Goal: Task Accomplishment & Management: Complete application form

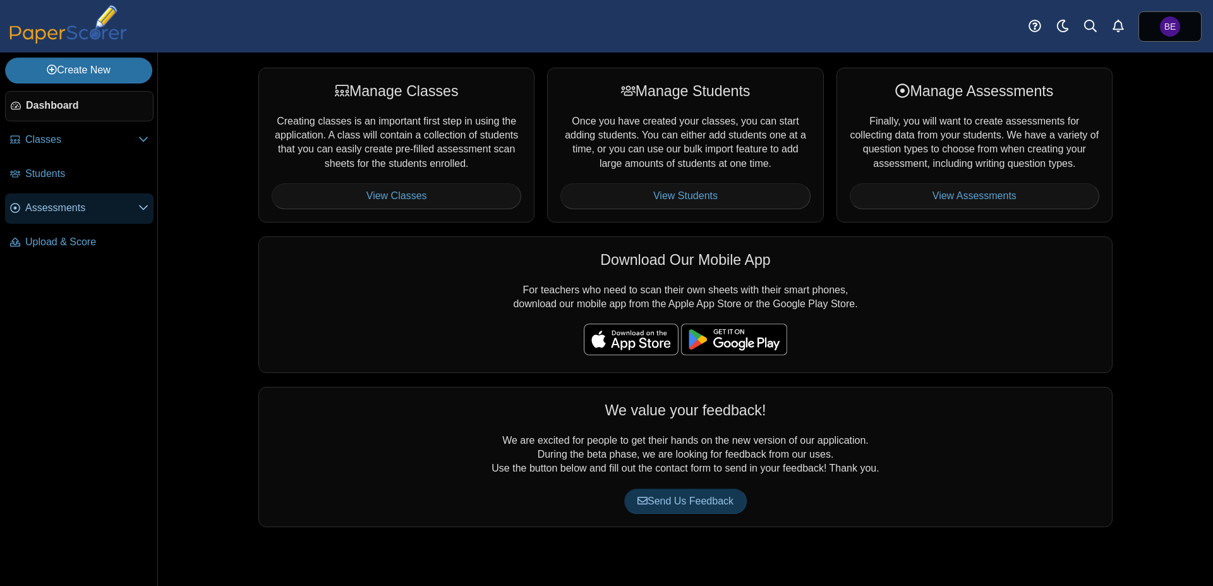
click at [85, 205] on span "Assessments" at bounding box center [81, 208] width 113 height 14
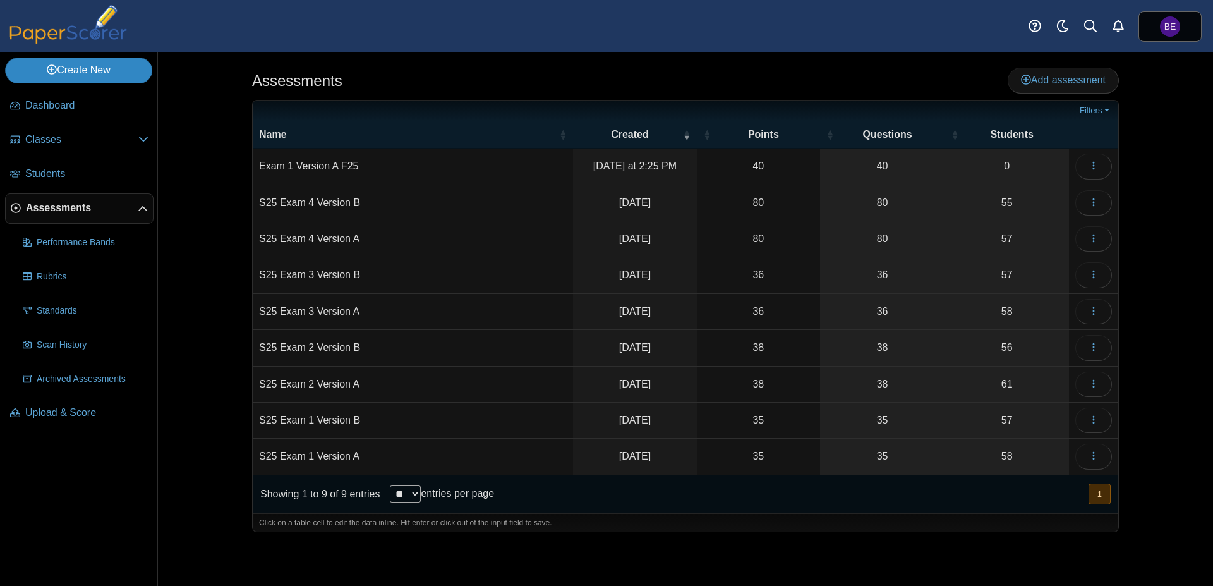
click at [100, 74] on link "Create New" at bounding box center [78, 70] width 147 height 25
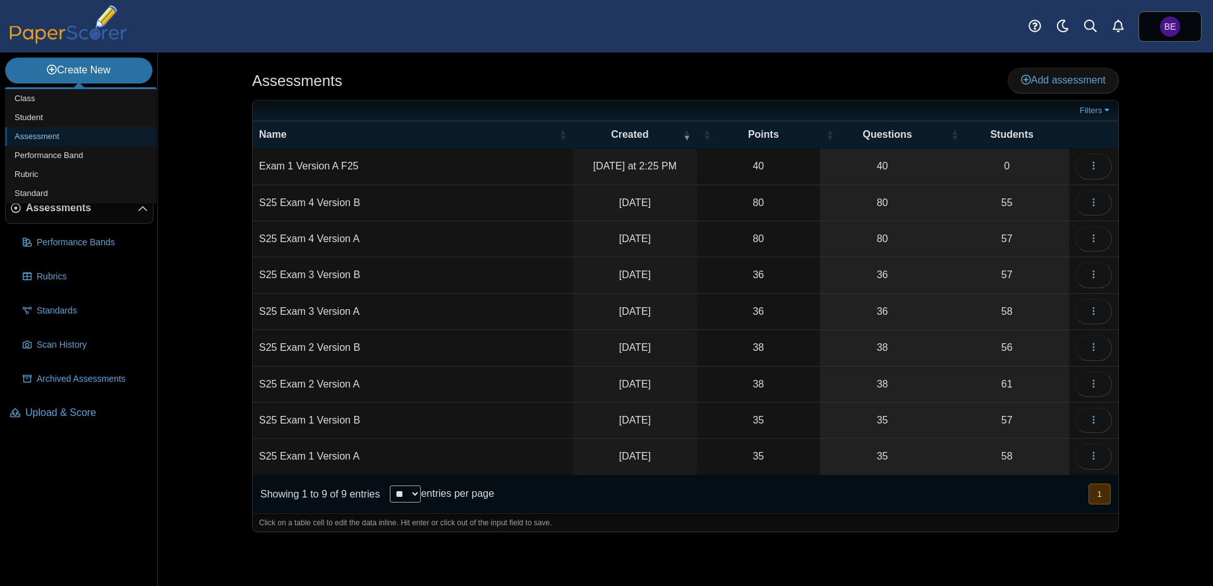
click at [63, 140] on link "Assessment" at bounding box center [81, 136] width 152 height 19
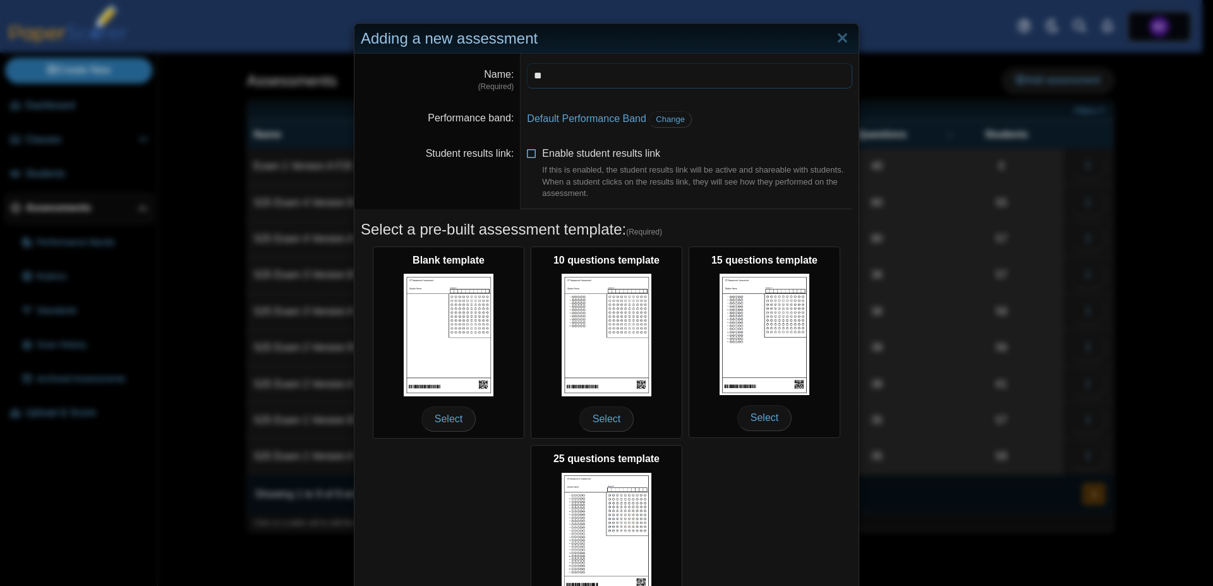
type input "*"
click at [607, 81] on input "**********" at bounding box center [689, 75] width 325 height 25
type input "**********"
click at [657, 119] on span "Change" at bounding box center [670, 118] width 29 height 9
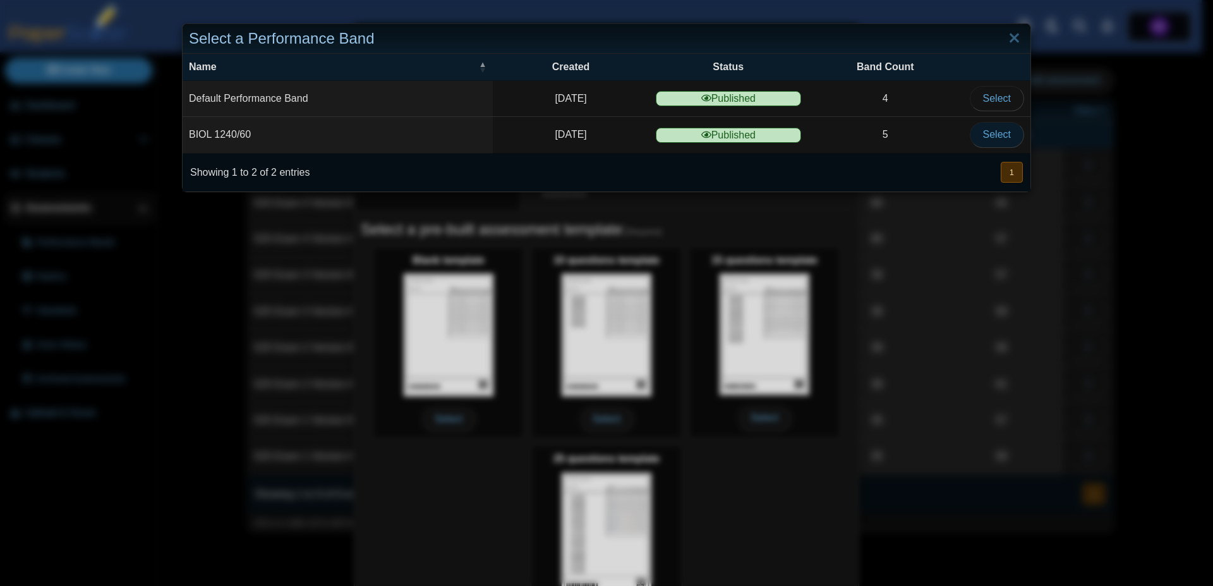
click at [986, 139] on span "Select" at bounding box center [997, 134] width 28 height 11
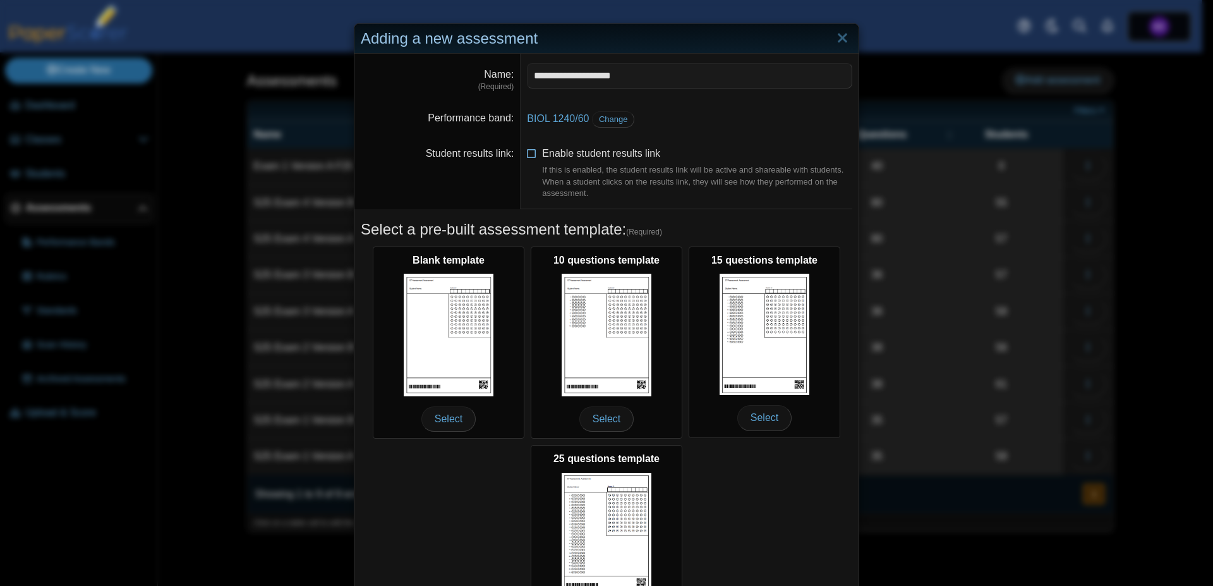
click at [527, 155] on icon at bounding box center [532, 151] width 10 height 9
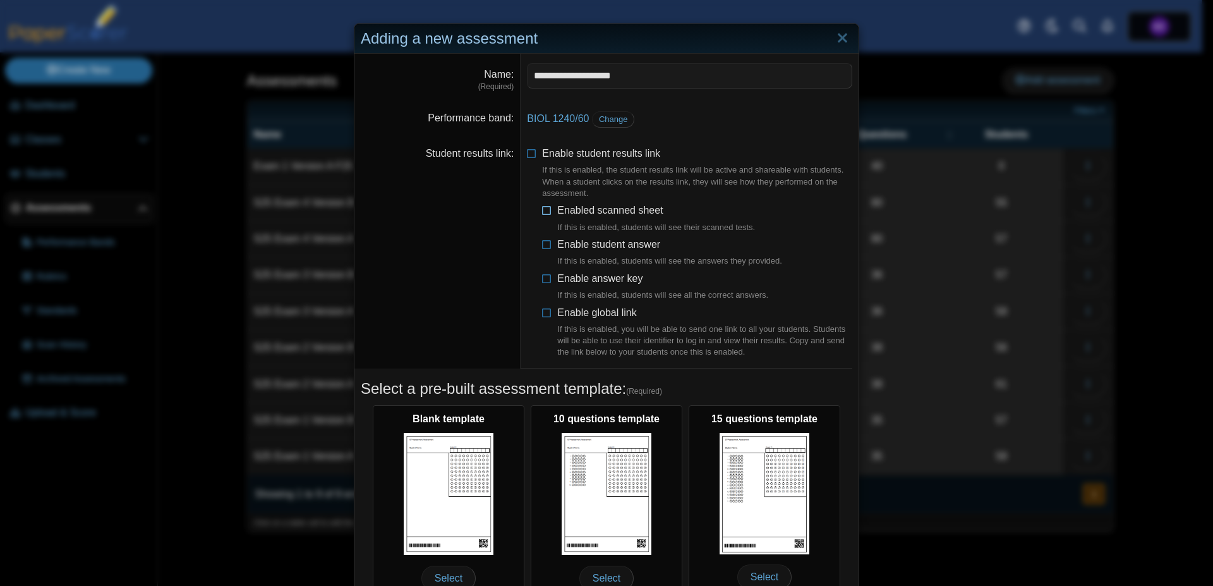
click at [542, 212] on icon at bounding box center [547, 207] width 10 height 9
click at [542, 245] on icon at bounding box center [547, 242] width 10 height 9
click at [542, 279] on icon at bounding box center [547, 276] width 10 height 9
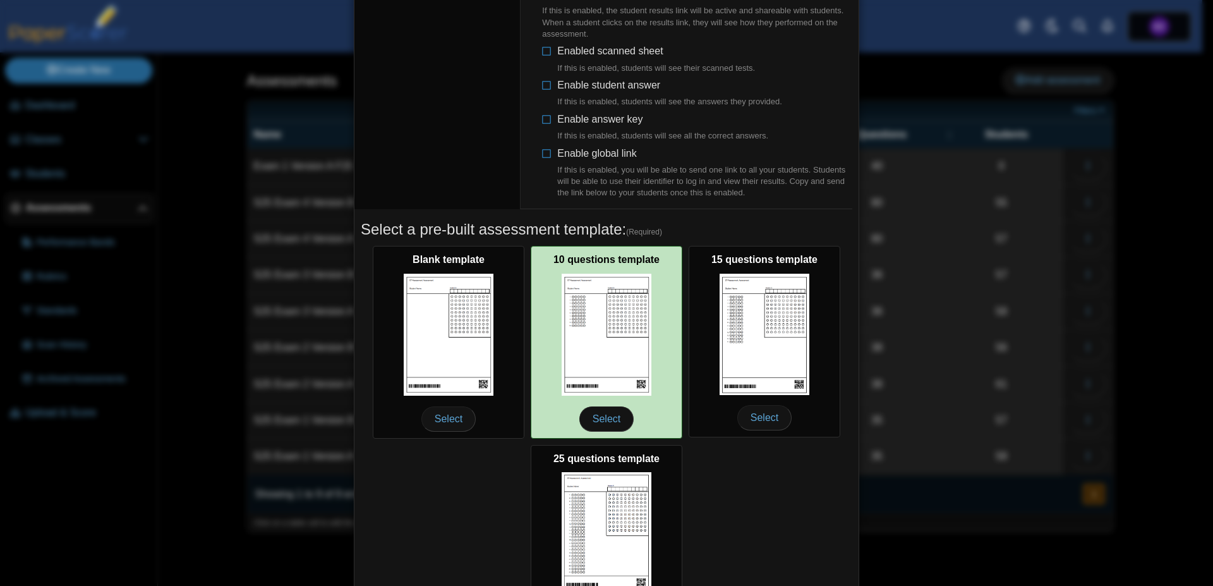
scroll to position [260, 0]
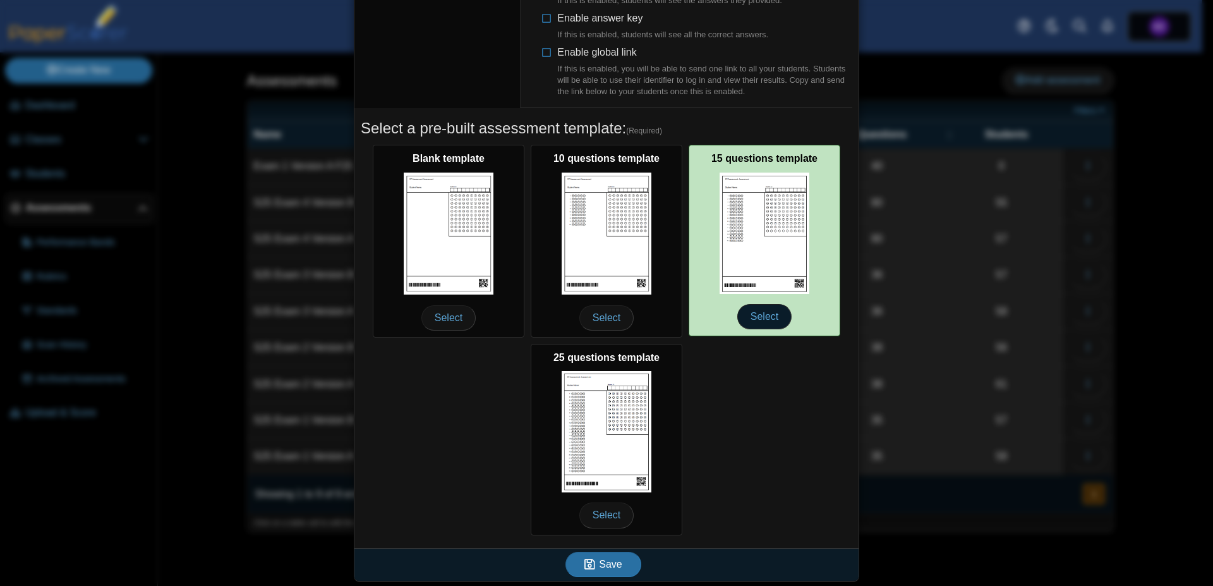
click at [760, 315] on span "Select" at bounding box center [764, 316] width 54 height 25
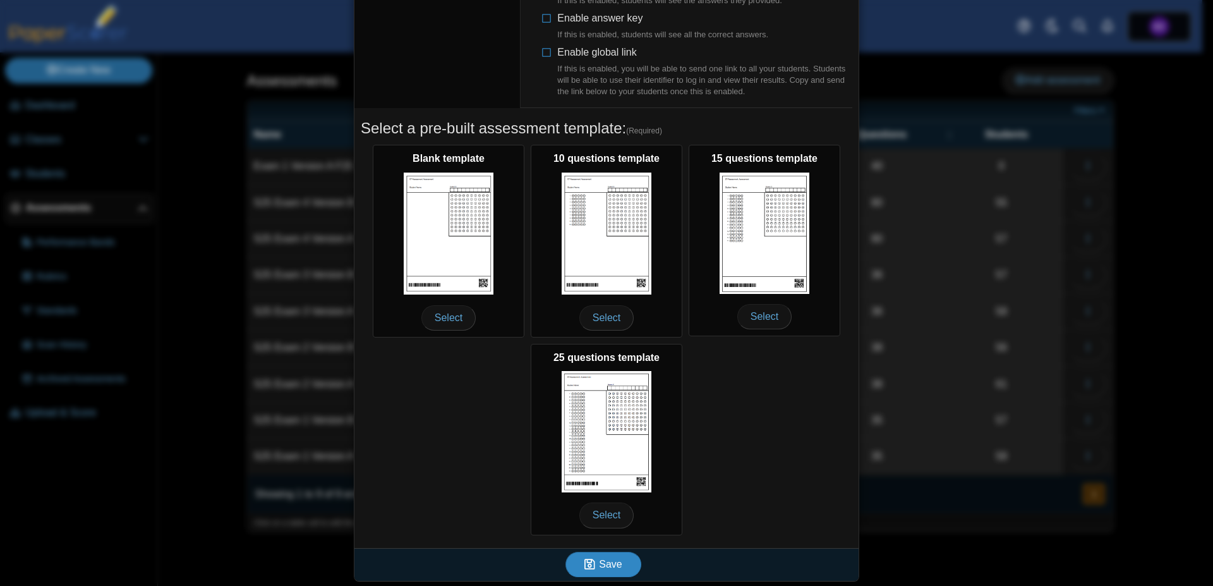
click at [599, 566] on span "Save" at bounding box center [610, 564] width 23 height 11
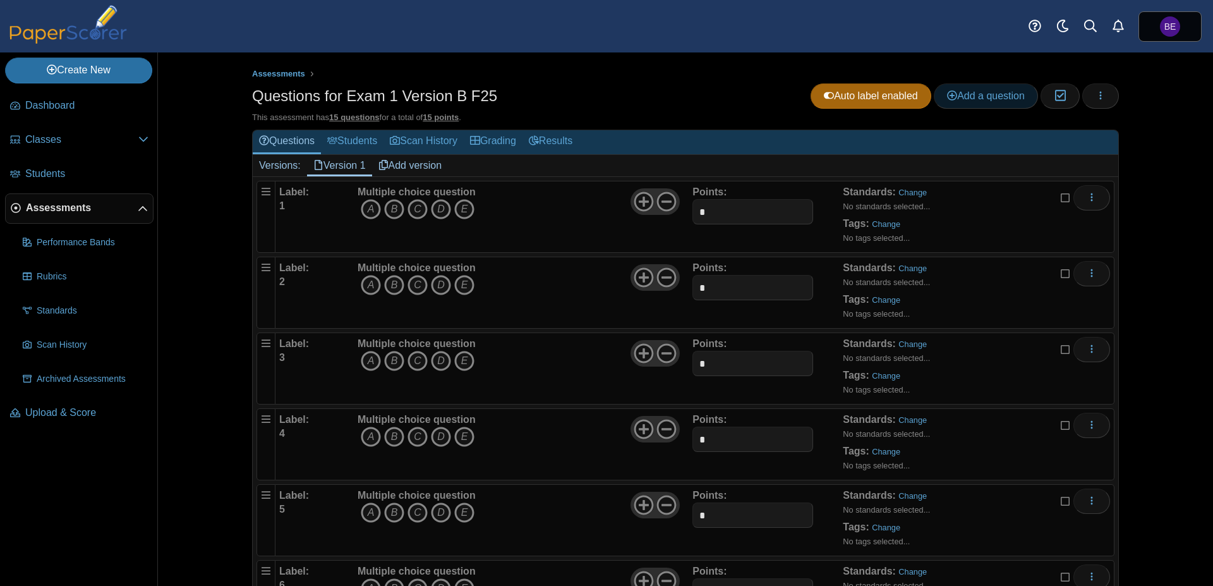
click at [1007, 99] on span "Add a question" at bounding box center [986, 95] width 78 height 11
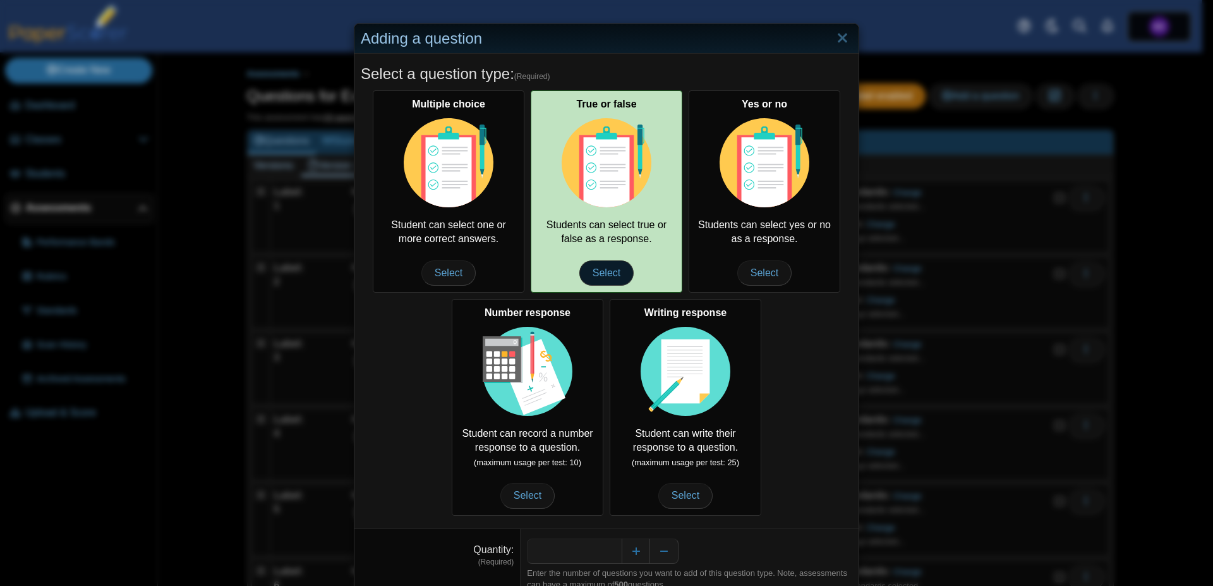
click at [613, 265] on span "Select" at bounding box center [606, 272] width 54 height 25
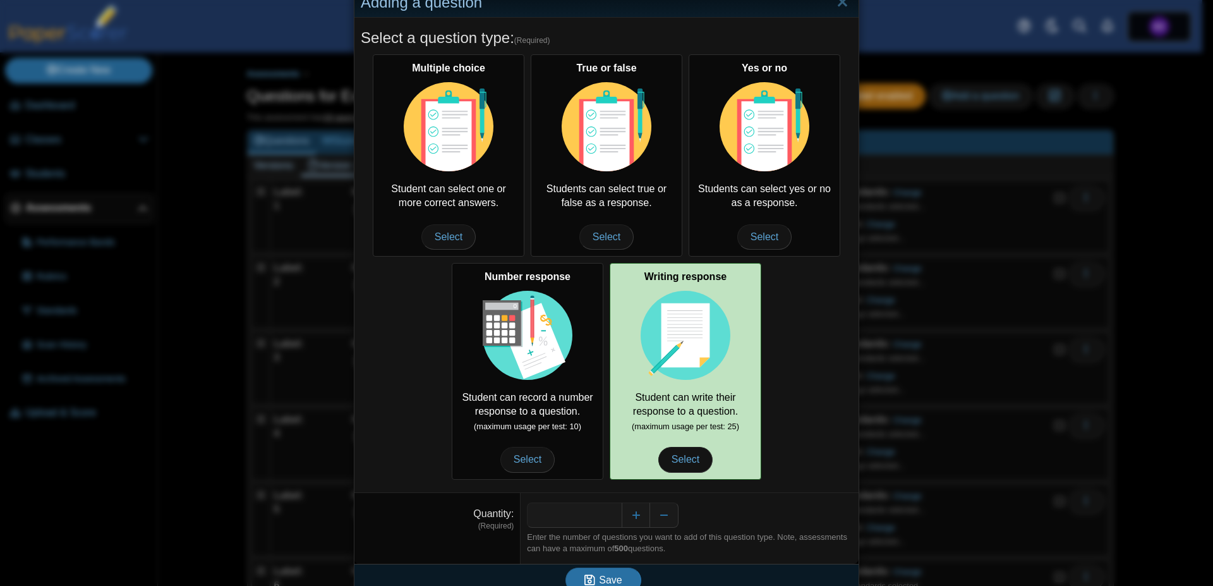
scroll to position [52, 0]
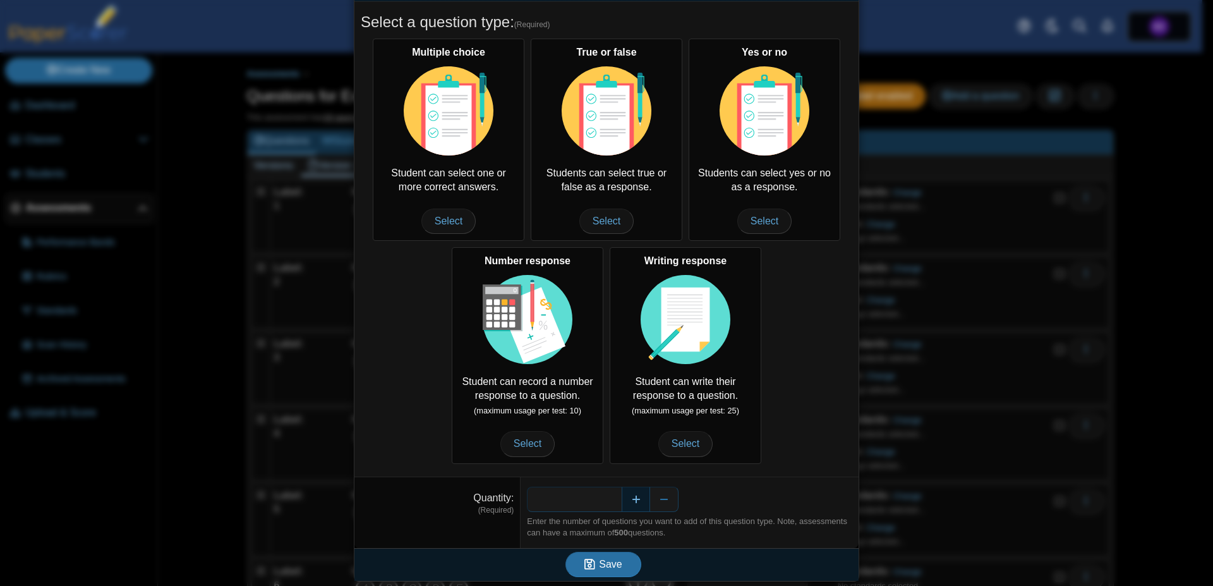
click at [624, 504] on button "Increase" at bounding box center [636, 499] width 28 height 25
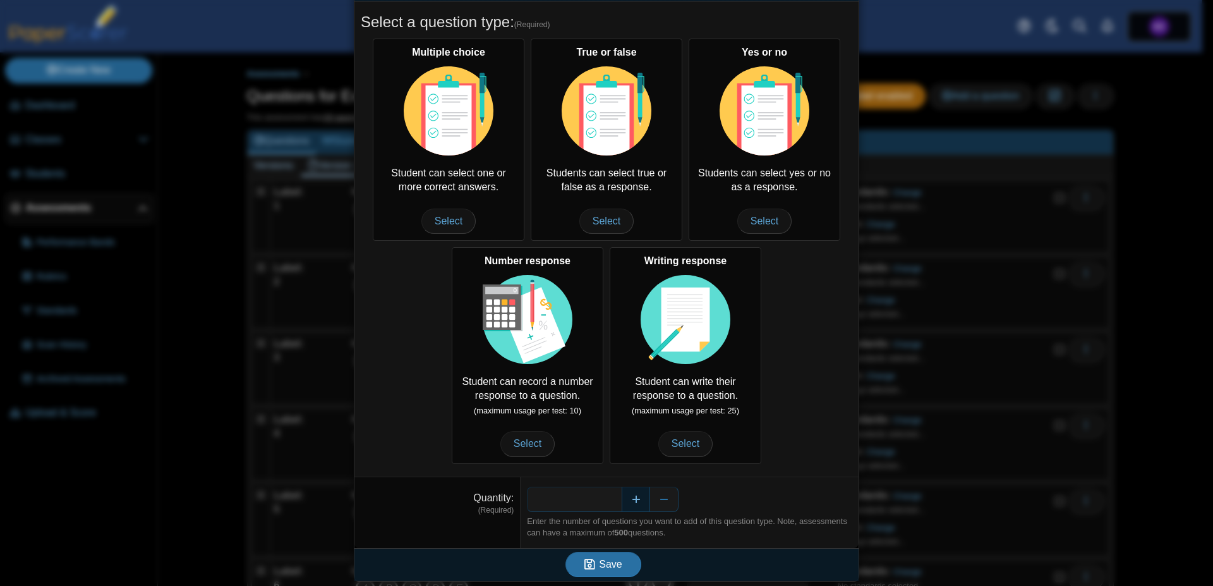
click at [624, 504] on button "Increase" at bounding box center [636, 499] width 28 height 25
type input "*"
click at [611, 559] on span "Save" at bounding box center [610, 564] width 23 height 11
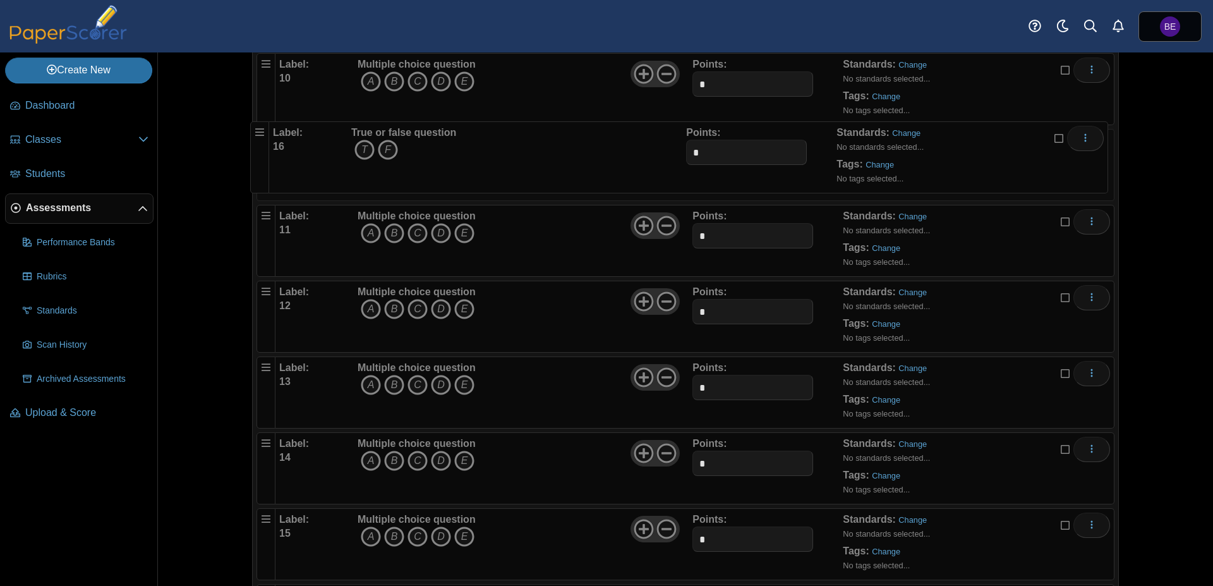
scroll to position [886, 0]
drag, startPoint x: 263, startPoint y: 522, endPoint x: 256, endPoint y: 135, distance: 387.4
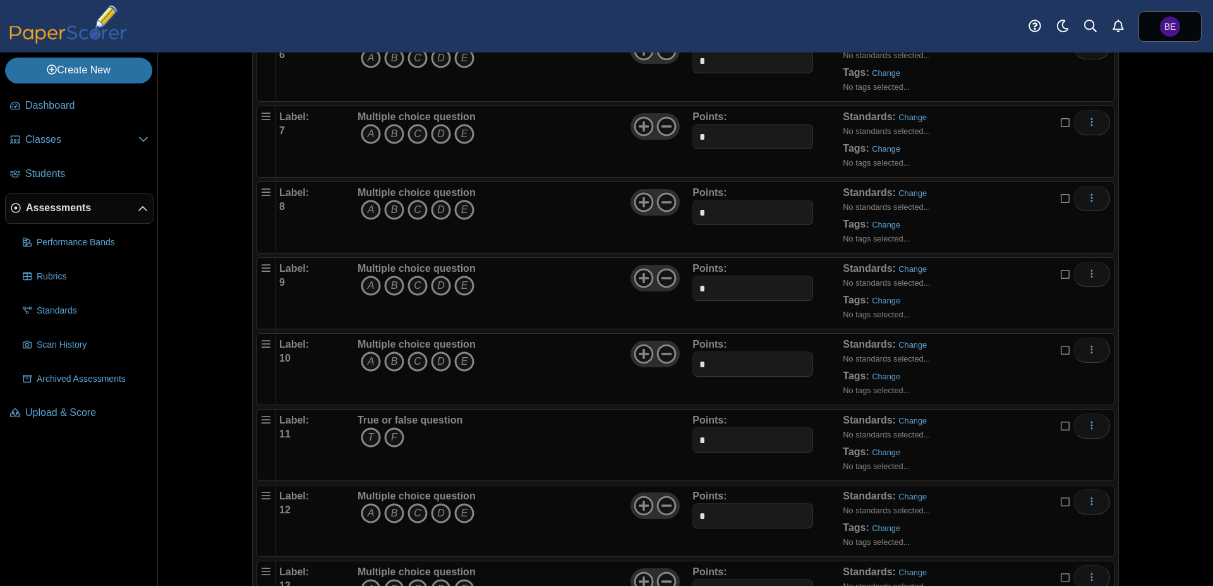
scroll to position [492, 0]
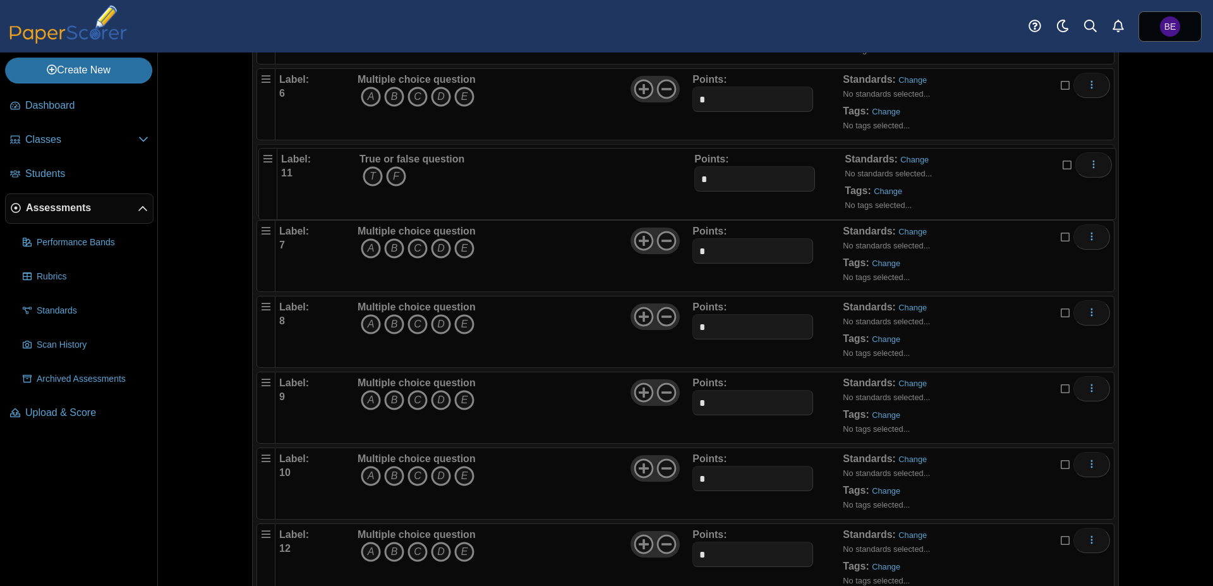
drag, startPoint x: 262, startPoint y: 456, endPoint x: 265, endPoint y: 147, distance: 309.0
click at [265, 147] on body "Dashboard Classes Archived classes Students Assessments" at bounding box center [606, 293] width 1213 height 586
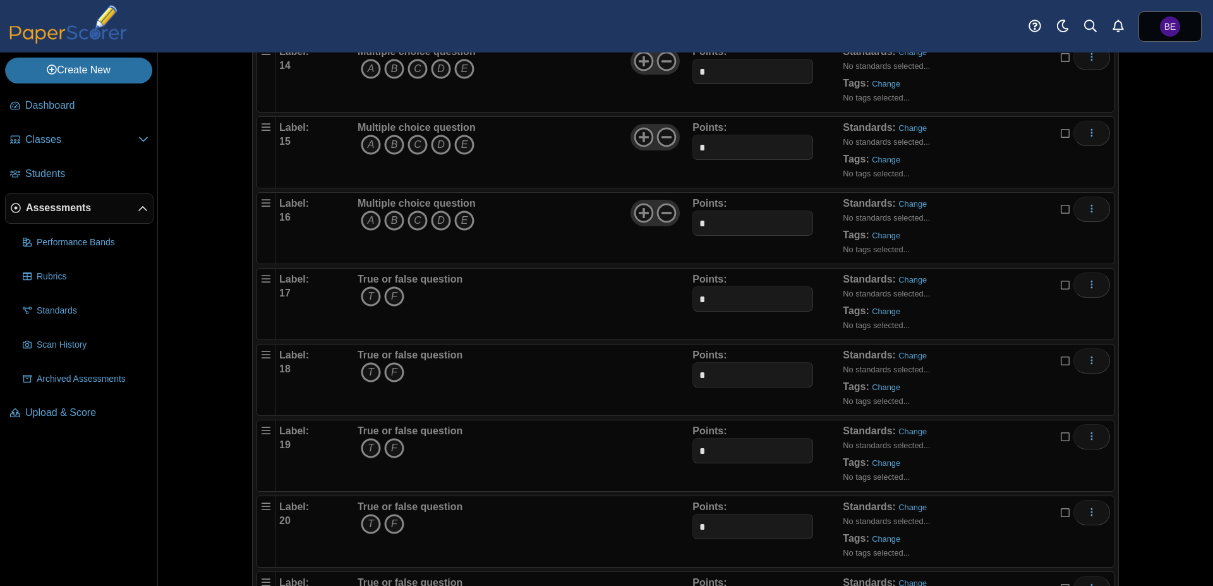
scroll to position [1049, 0]
click at [1089, 288] on icon "More options" at bounding box center [1092, 286] width 10 height 10
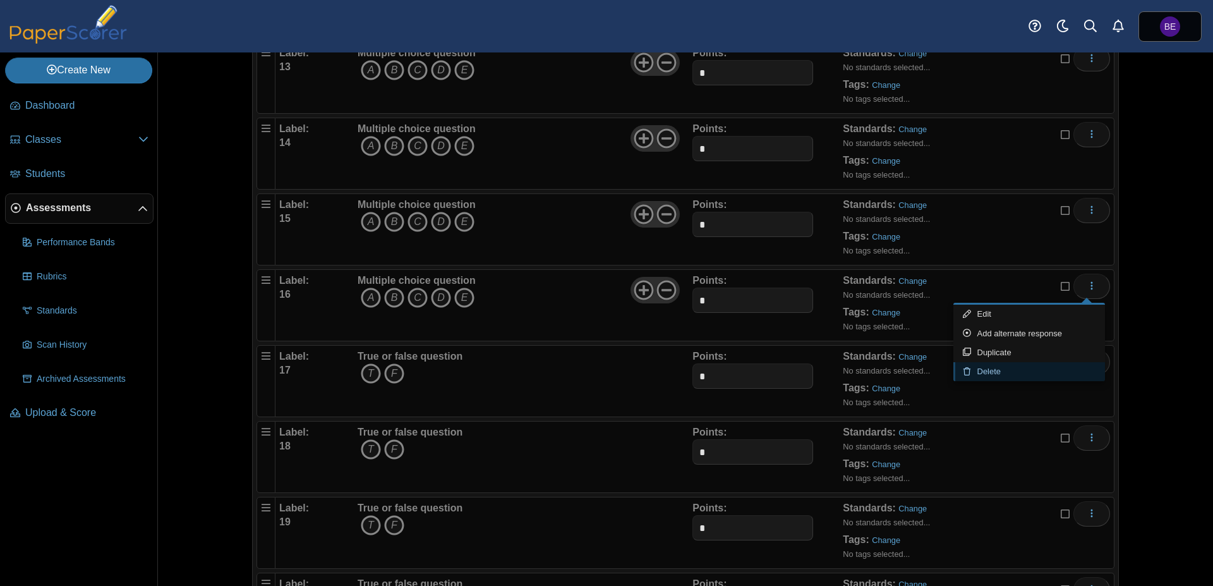
click at [1003, 373] on link "Delete" at bounding box center [1030, 371] width 152 height 19
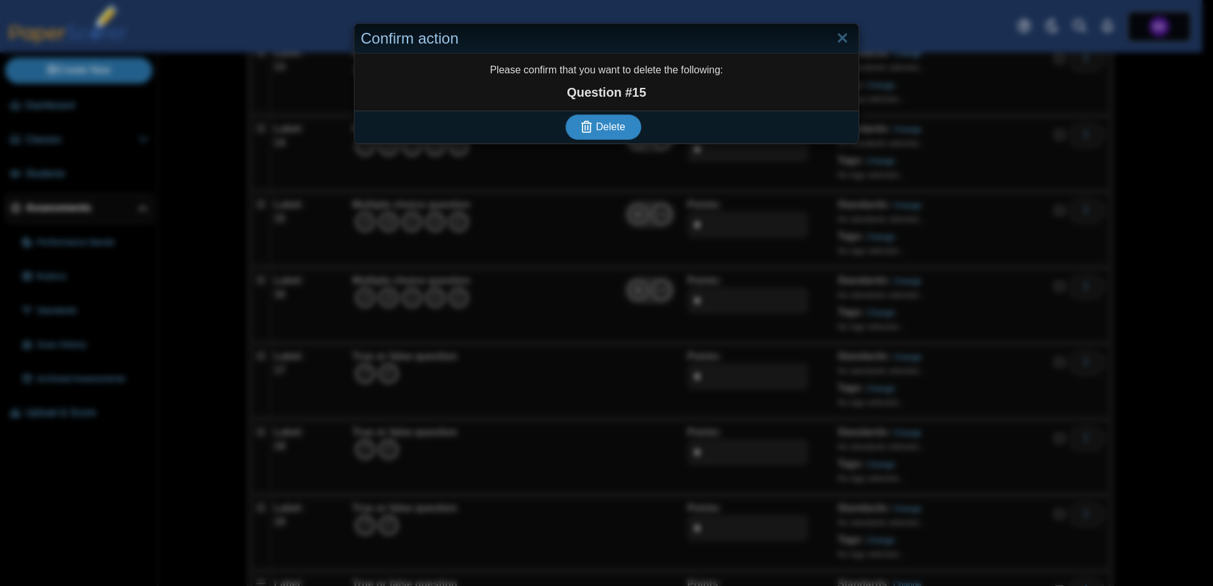
click at [619, 130] on span "Delete" at bounding box center [610, 126] width 29 height 11
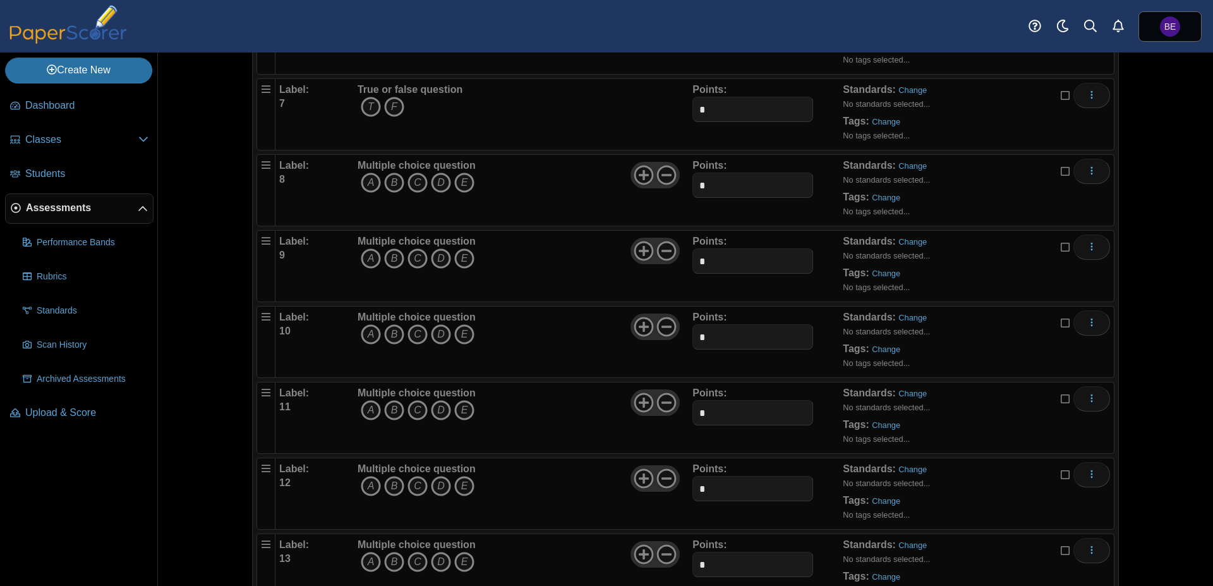
scroll to position [955, 0]
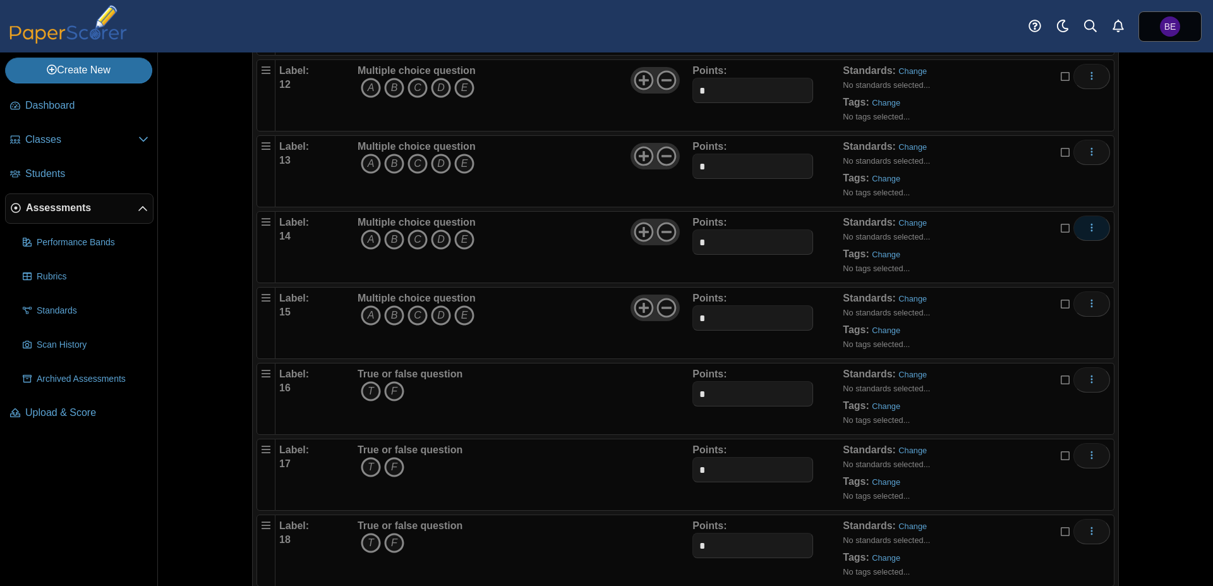
click at [1091, 231] on icon "More options" at bounding box center [1092, 227] width 10 height 10
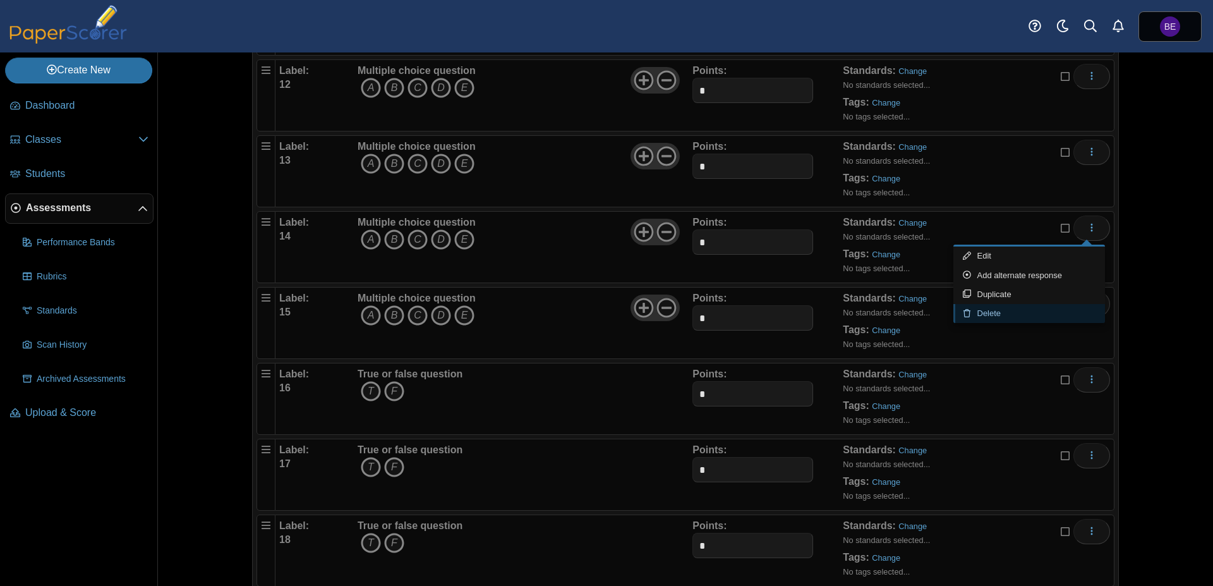
click at [1017, 314] on link "Delete" at bounding box center [1030, 313] width 152 height 19
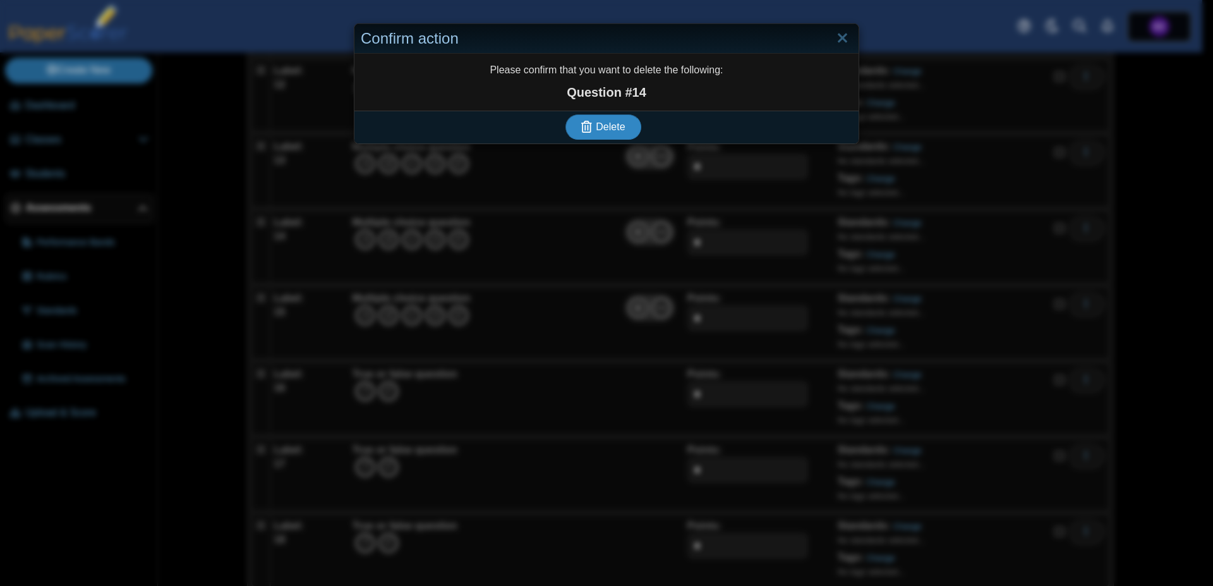
click at [607, 121] on span "Delete" at bounding box center [610, 126] width 29 height 11
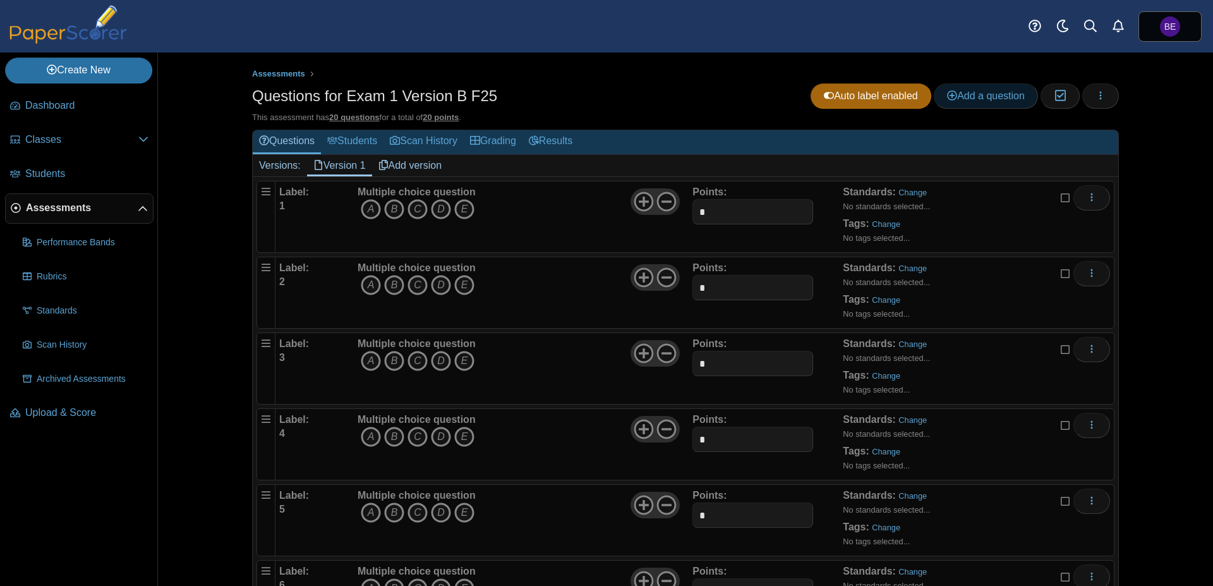
click at [983, 100] on span "Add a question" at bounding box center [986, 95] width 78 height 11
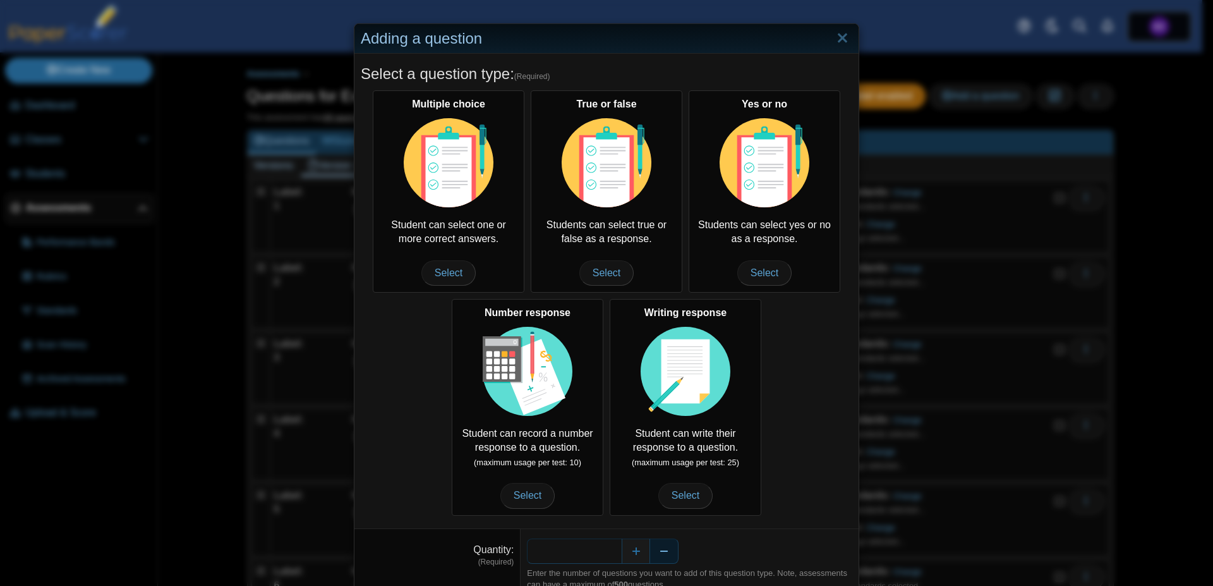
drag, startPoint x: 586, startPoint y: 551, endPoint x: 653, endPoint y: 551, distance: 67.0
click at [622, 551] on input "*" at bounding box center [574, 550] width 95 height 25
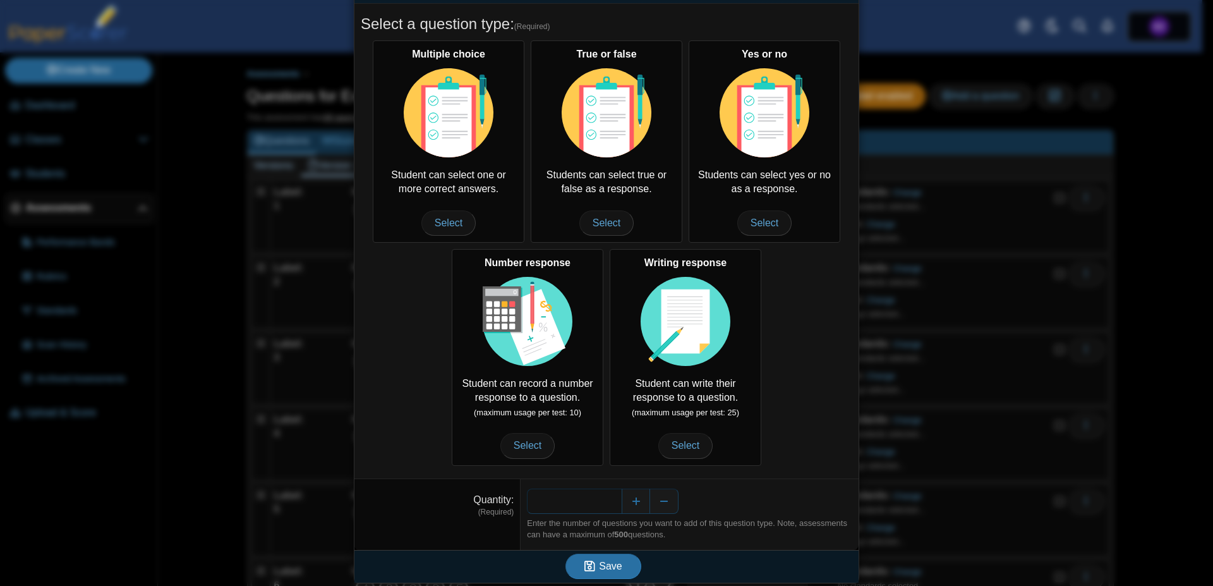
scroll to position [52, 0]
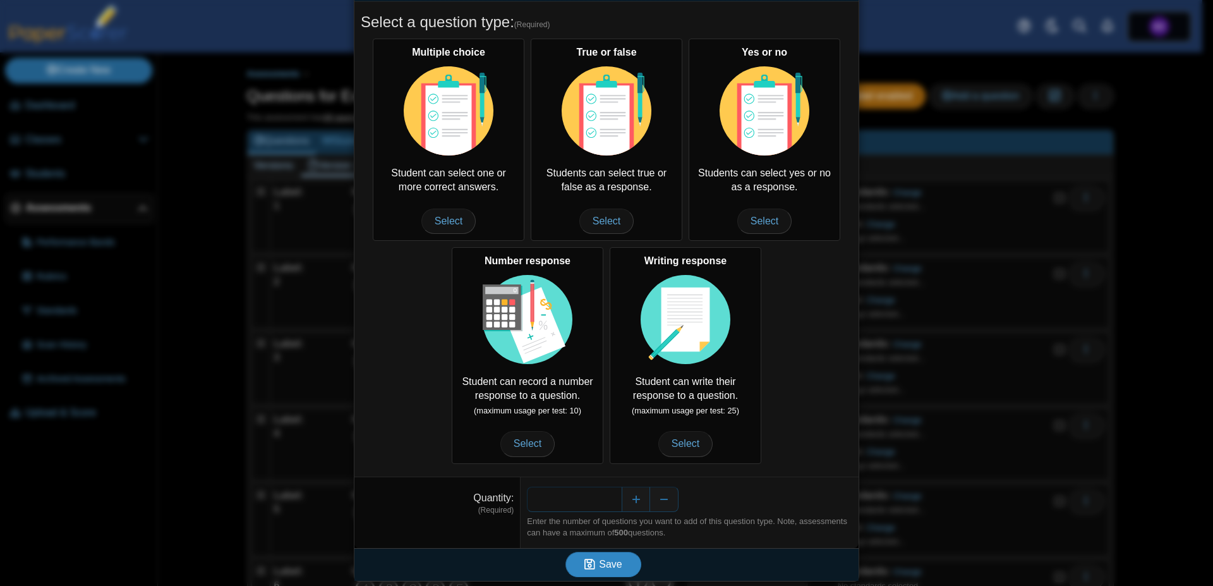
type input "**"
click at [615, 562] on span "Save" at bounding box center [610, 564] width 23 height 11
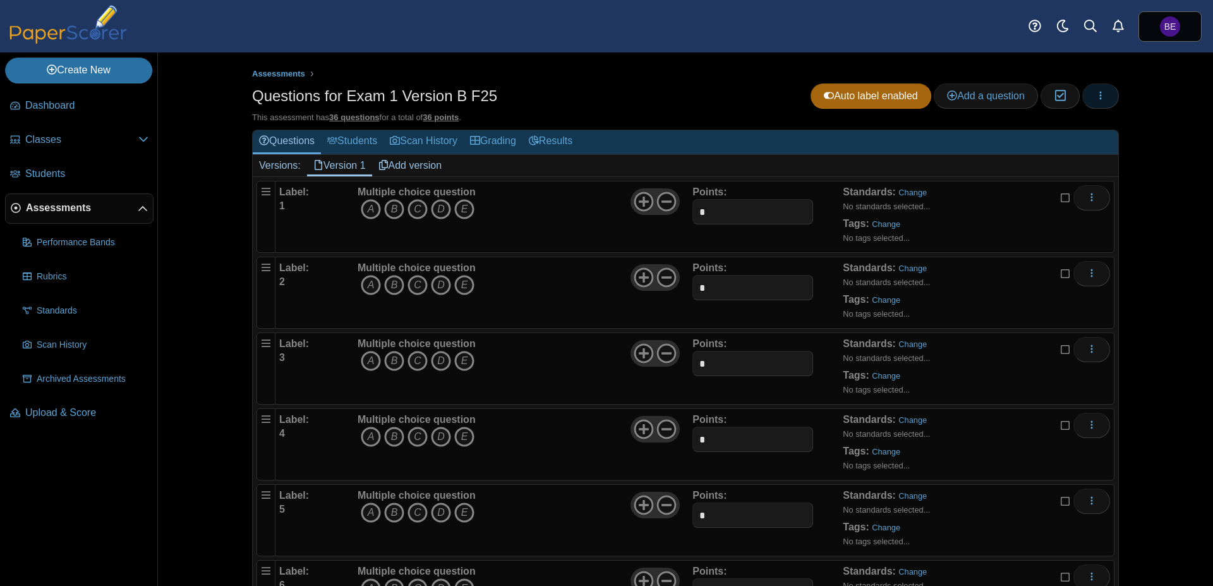
click at [1100, 93] on use "button" at bounding box center [1101, 95] width 2 height 8
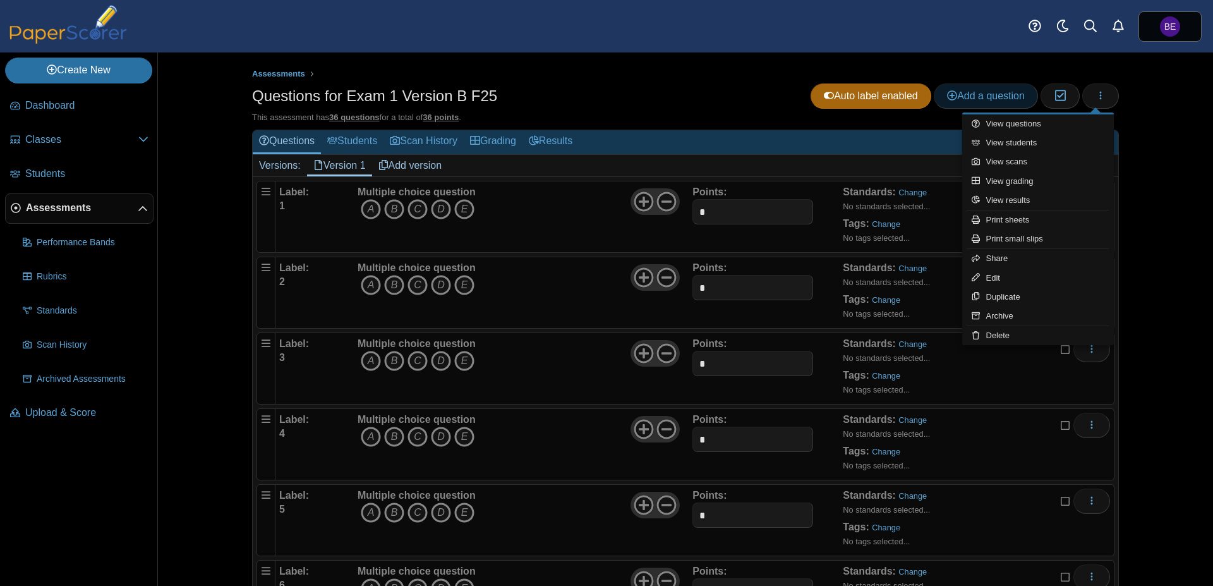
click at [1003, 87] on link "Add a question" at bounding box center [986, 95] width 104 height 25
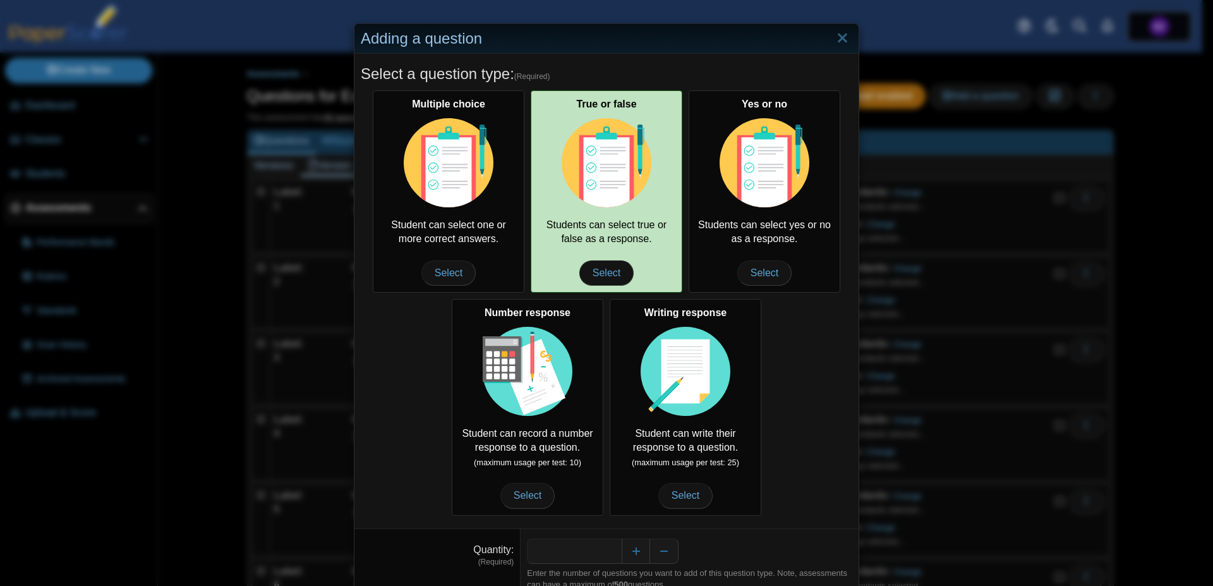
click at [602, 233] on div "True or false Students can select true or false as a response. Select" at bounding box center [607, 191] width 152 height 202
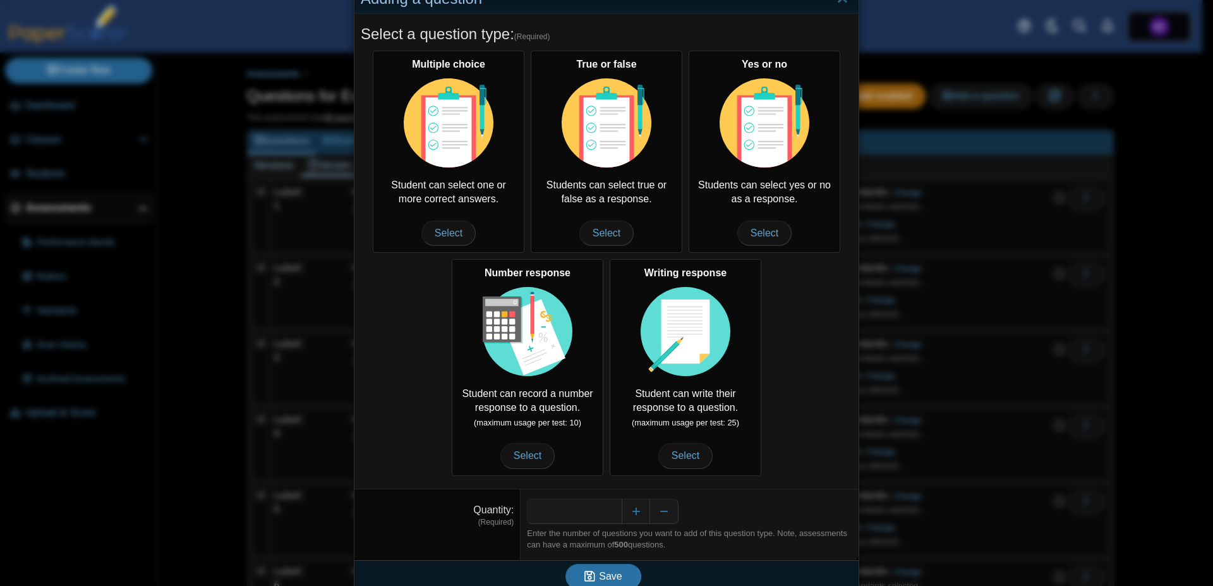
scroll to position [52, 0]
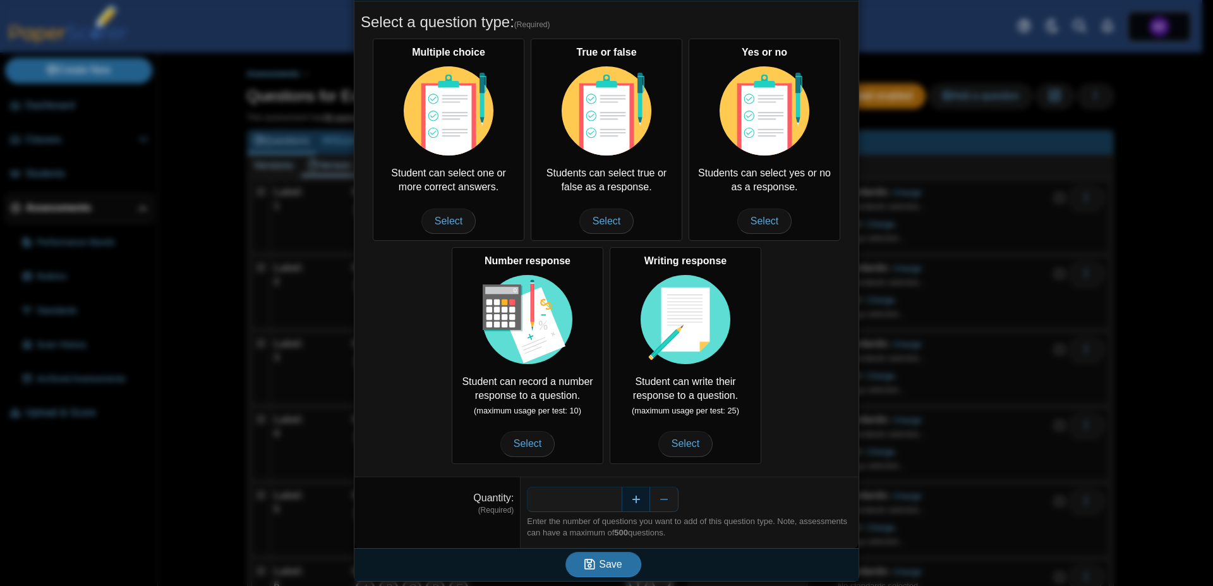
click at [631, 500] on button "Increase" at bounding box center [636, 499] width 28 height 25
type input "*"
click at [621, 557] on button "Save" at bounding box center [604, 564] width 76 height 25
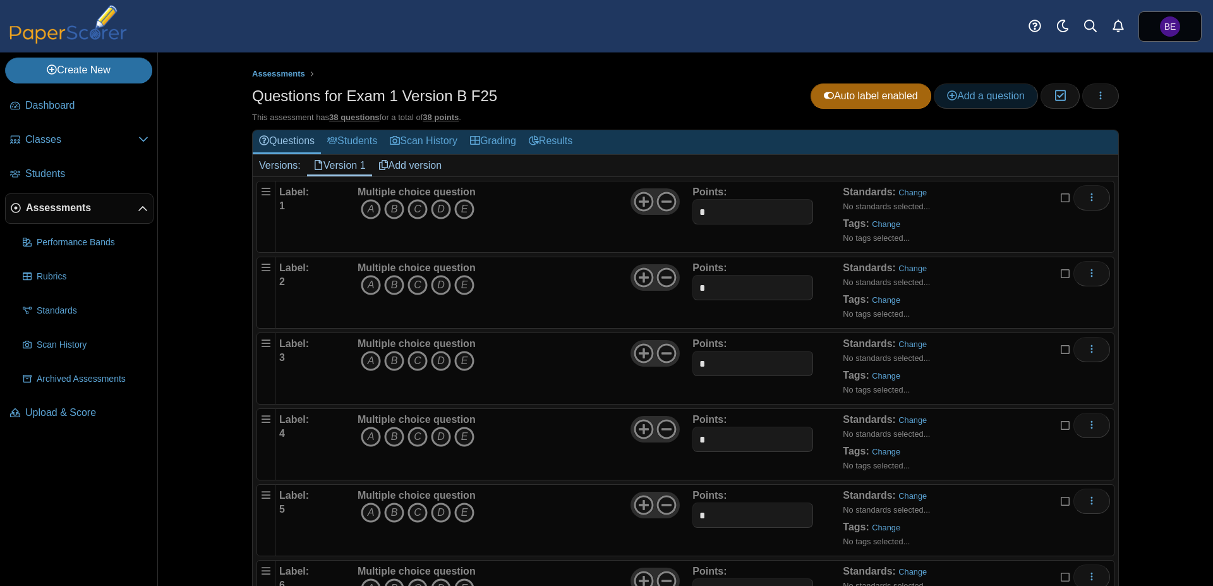
click at [955, 94] on span "Add a question" at bounding box center [986, 95] width 78 height 11
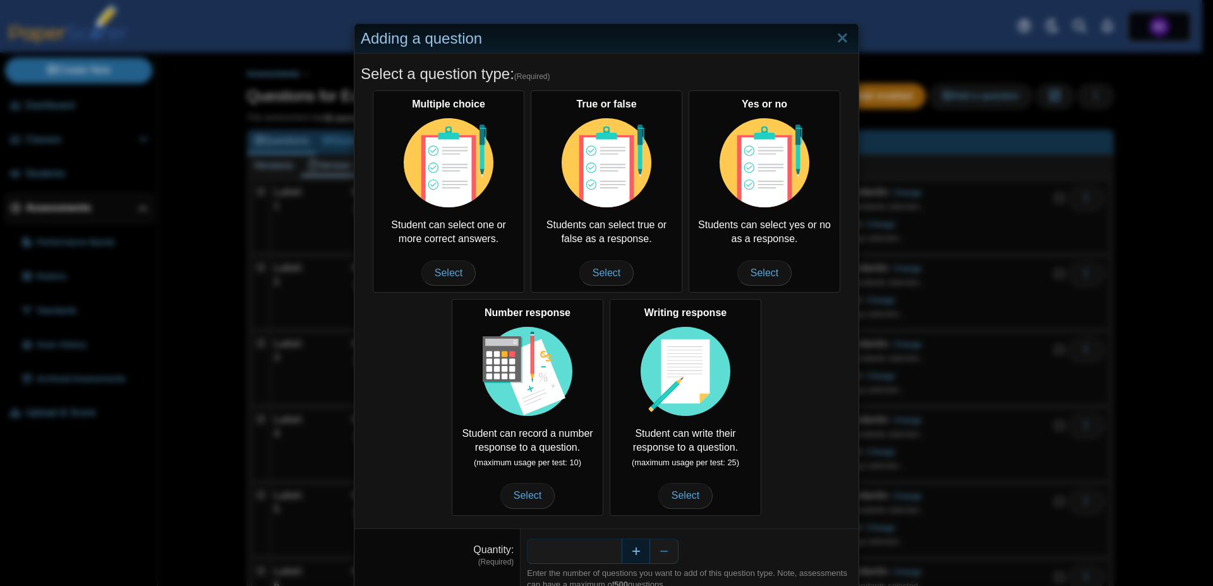
click at [626, 555] on button "Increase" at bounding box center [636, 550] width 28 height 25
type input "*"
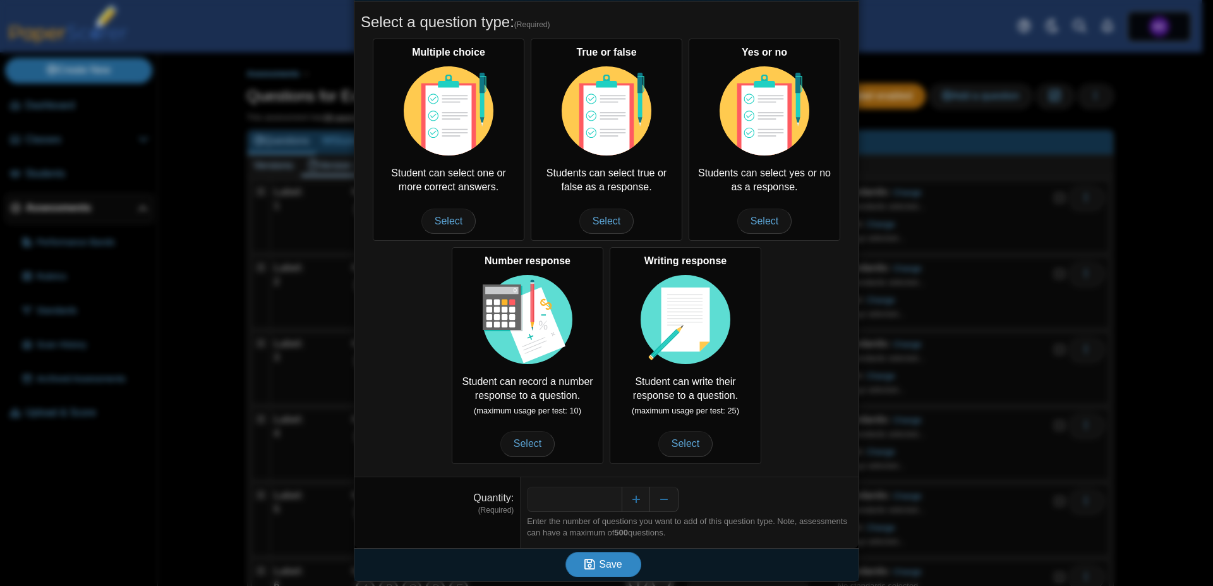
click at [603, 566] on span "Save" at bounding box center [610, 564] width 23 height 11
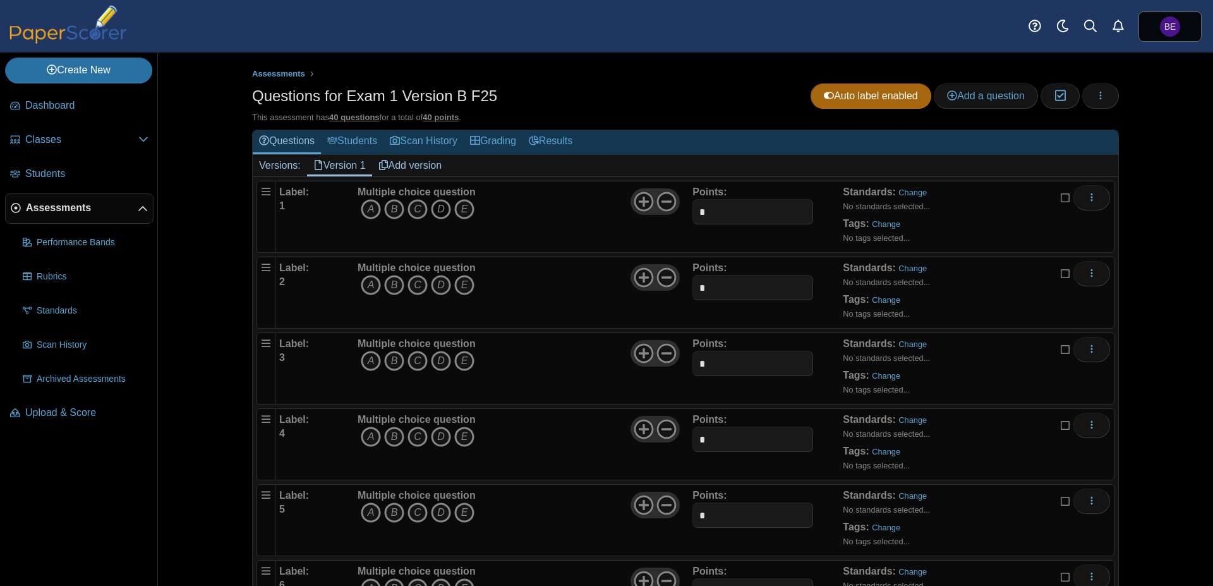
click at [435, 206] on icon "D" at bounding box center [441, 209] width 20 height 20
click at [436, 284] on icon "D" at bounding box center [441, 285] width 20 height 20
click at [462, 363] on icon "E" at bounding box center [464, 361] width 20 height 20
click at [408, 439] on icon "C" at bounding box center [418, 437] width 20 height 20
click at [439, 509] on icon "D" at bounding box center [441, 512] width 20 height 20
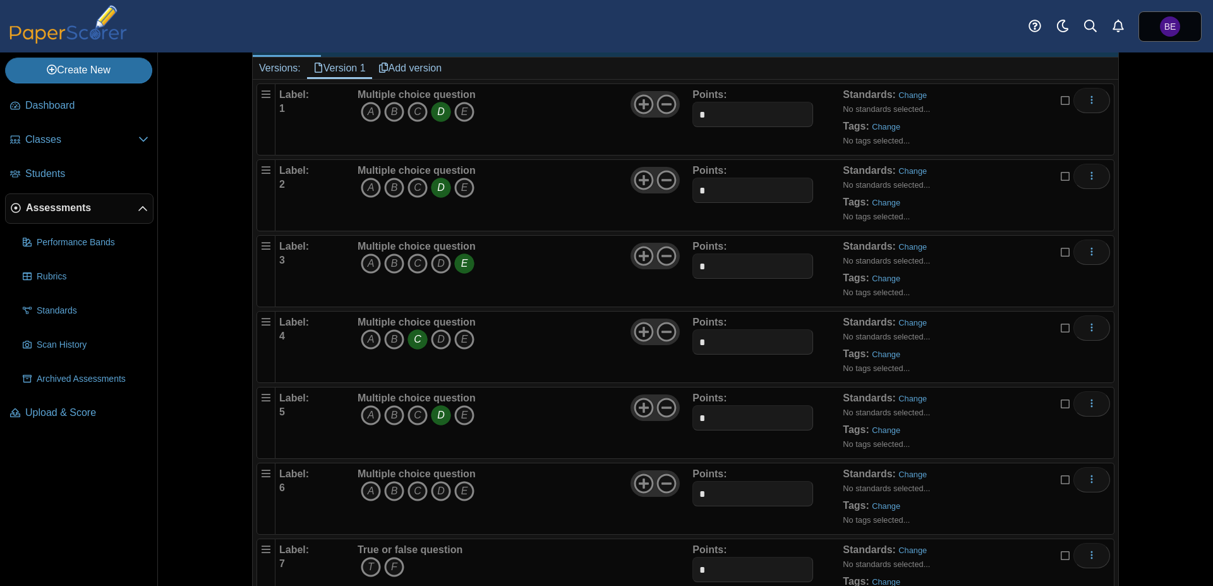
scroll to position [239, 0]
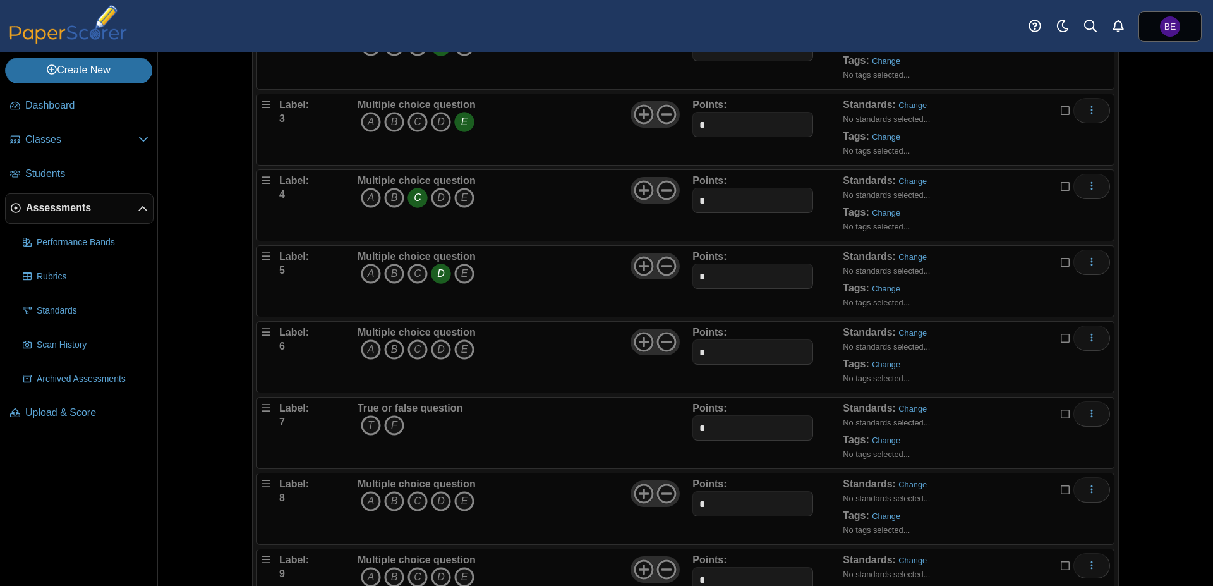
click at [392, 348] on icon "B" at bounding box center [394, 349] width 20 height 20
click at [368, 426] on icon "T" at bounding box center [371, 425] width 20 height 20
click at [458, 502] on icon "E" at bounding box center [464, 501] width 20 height 20
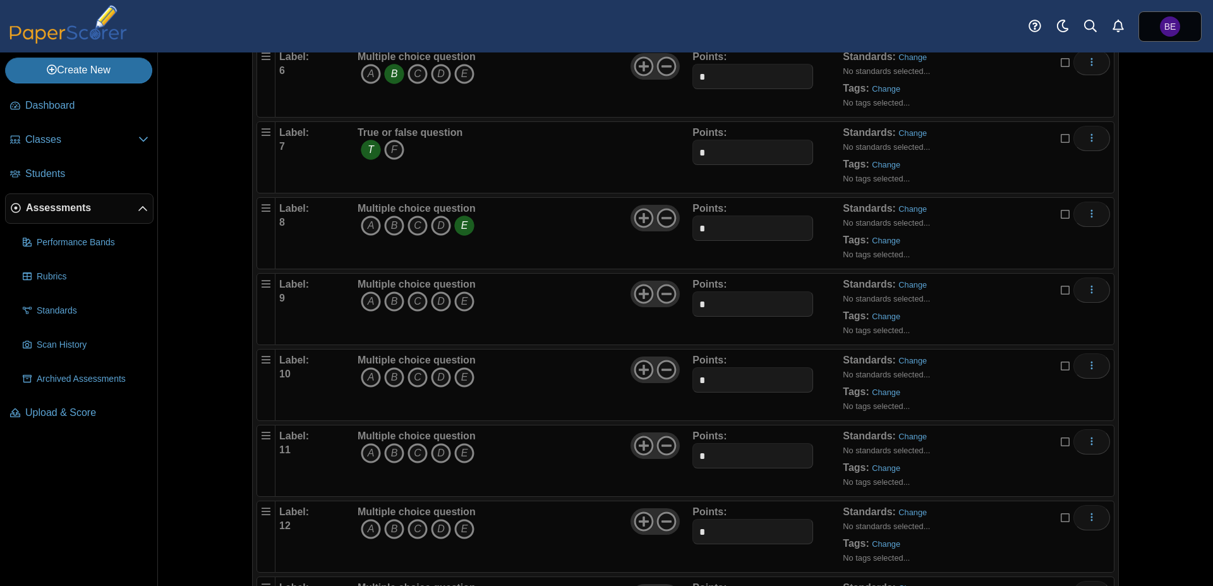
scroll to position [557, 0]
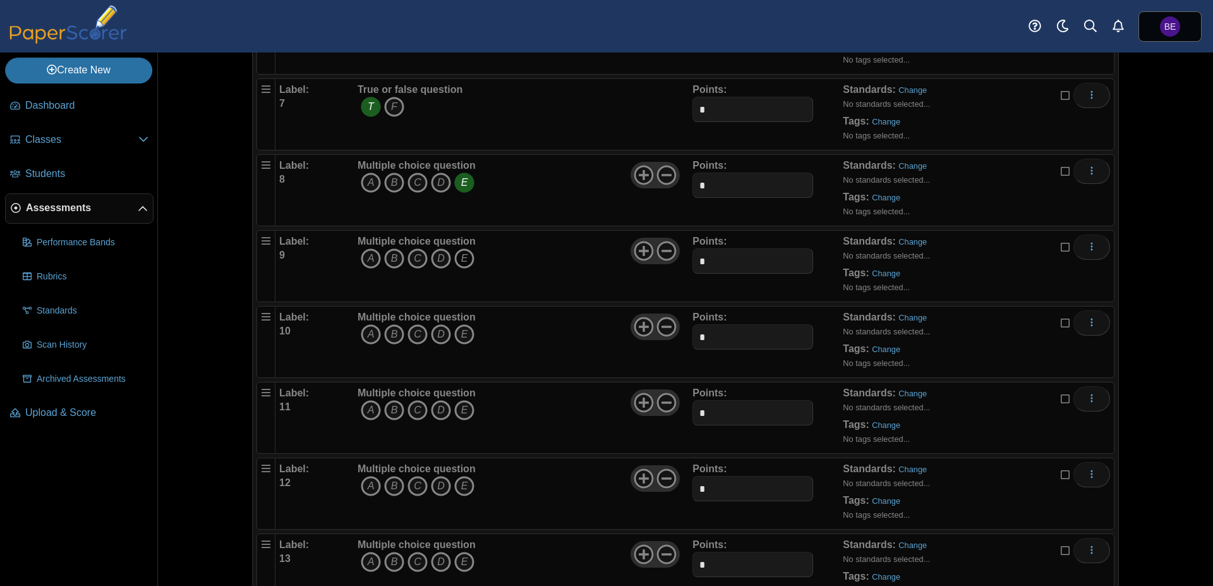
click at [461, 251] on icon "E" at bounding box center [464, 258] width 20 height 20
click at [389, 331] on icon "B" at bounding box center [394, 334] width 20 height 20
click at [391, 411] on icon "B" at bounding box center [394, 410] width 20 height 20
click at [442, 485] on icon "D" at bounding box center [441, 486] width 20 height 20
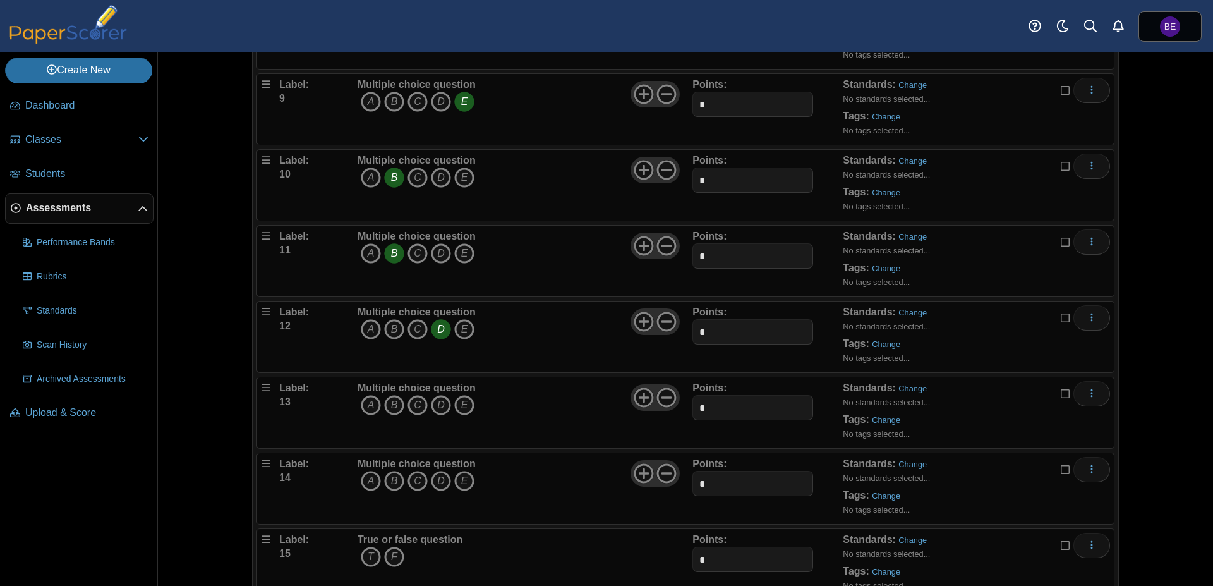
scroll to position [717, 0]
click at [361, 401] on icon "A" at bounding box center [371, 402] width 20 height 20
click at [435, 478] on icon "D" at bounding box center [441, 478] width 20 height 20
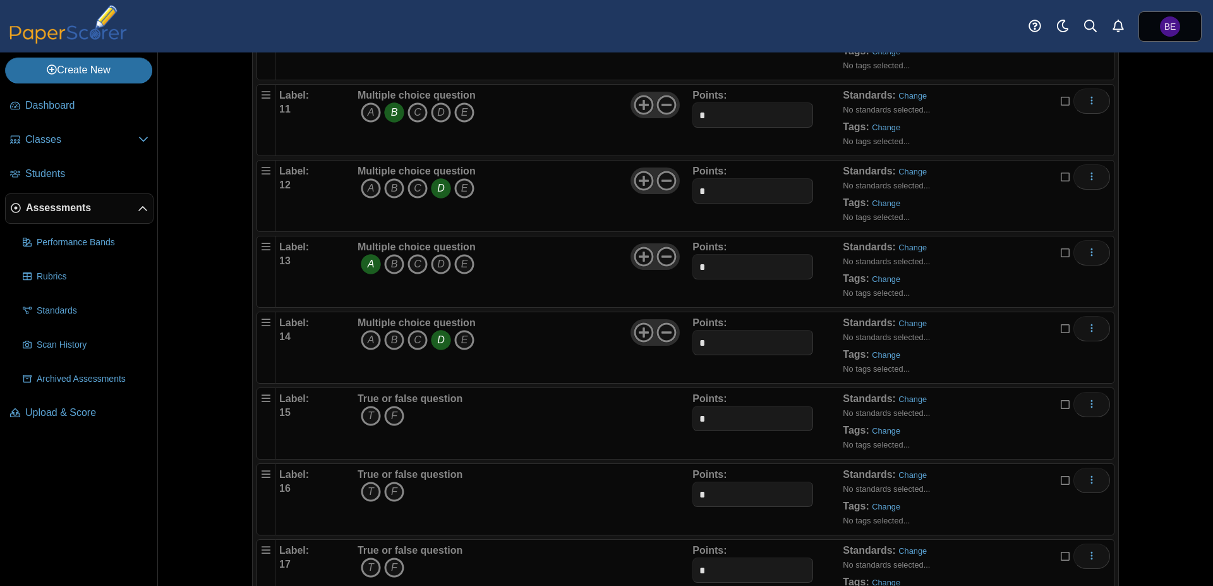
scroll to position [1035, 0]
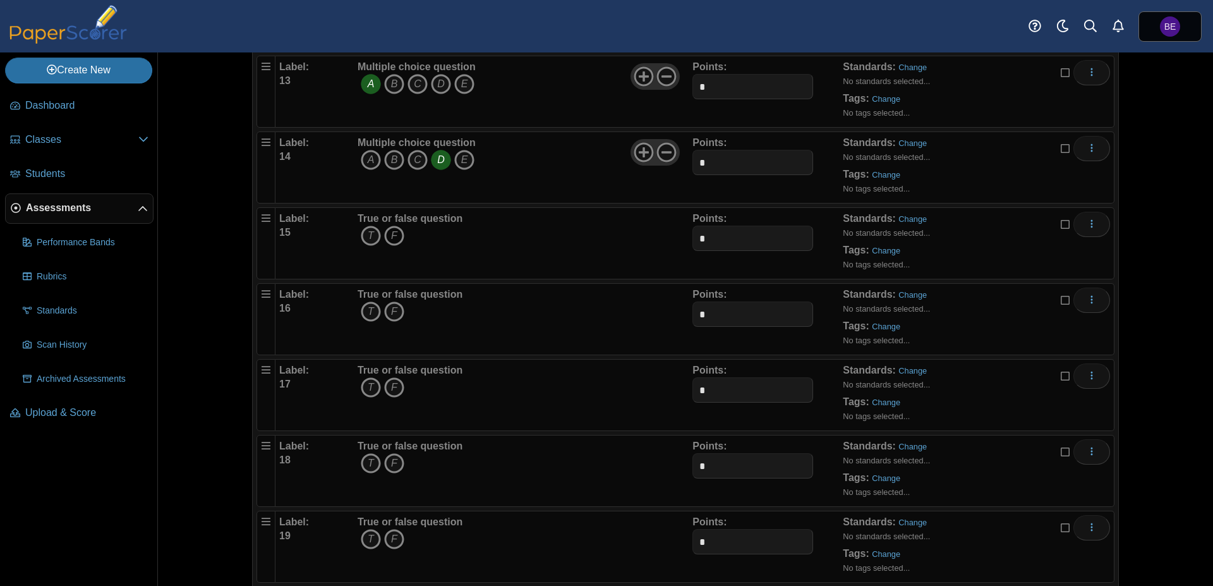
click at [390, 234] on icon "F" at bounding box center [394, 236] width 20 height 20
click at [366, 313] on icon "T" at bounding box center [371, 311] width 20 height 20
click at [365, 385] on icon "T" at bounding box center [371, 387] width 20 height 20
click at [365, 467] on icon "T" at bounding box center [371, 463] width 20 height 20
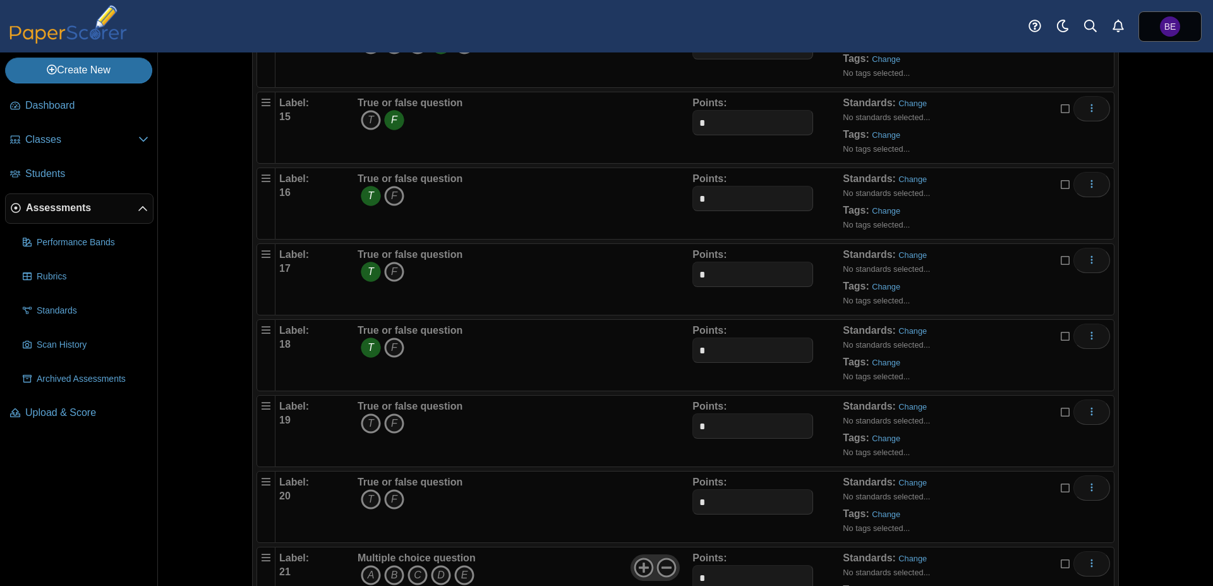
scroll to position [1274, 0]
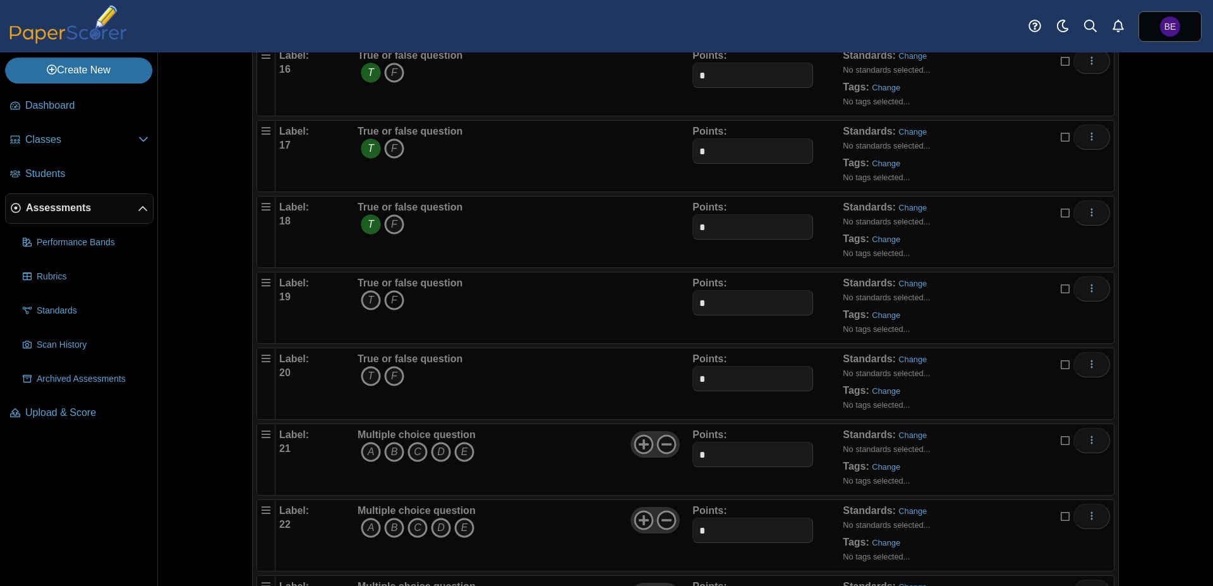
click at [385, 302] on icon "F" at bounding box center [394, 300] width 20 height 20
click at [391, 377] on icon "F" at bounding box center [394, 376] width 20 height 20
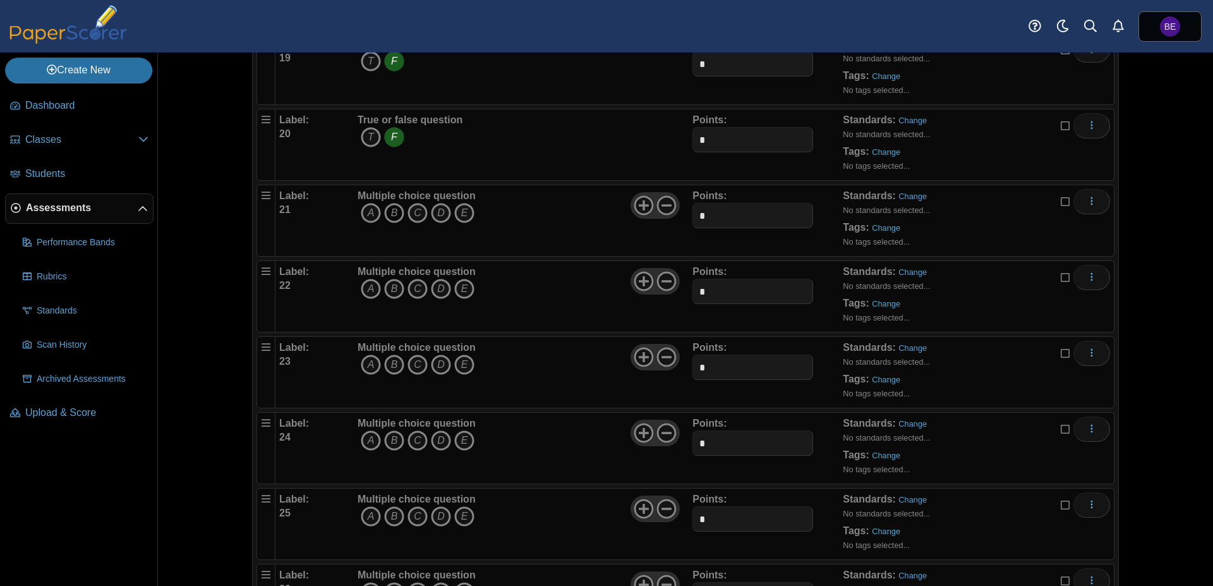
click at [391, 215] on icon "B" at bounding box center [394, 213] width 20 height 20
click at [409, 285] on icon "C" at bounding box center [418, 289] width 20 height 20
click at [435, 365] on icon "D" at bounding box center [441, 364] width 20 height 20
click at [411, 443] on icon "C" at bounding box center [418, 440] width 20 height 20
click at [434, 518] on icon "D" at bounding box center [441, 516] width 20 height 20
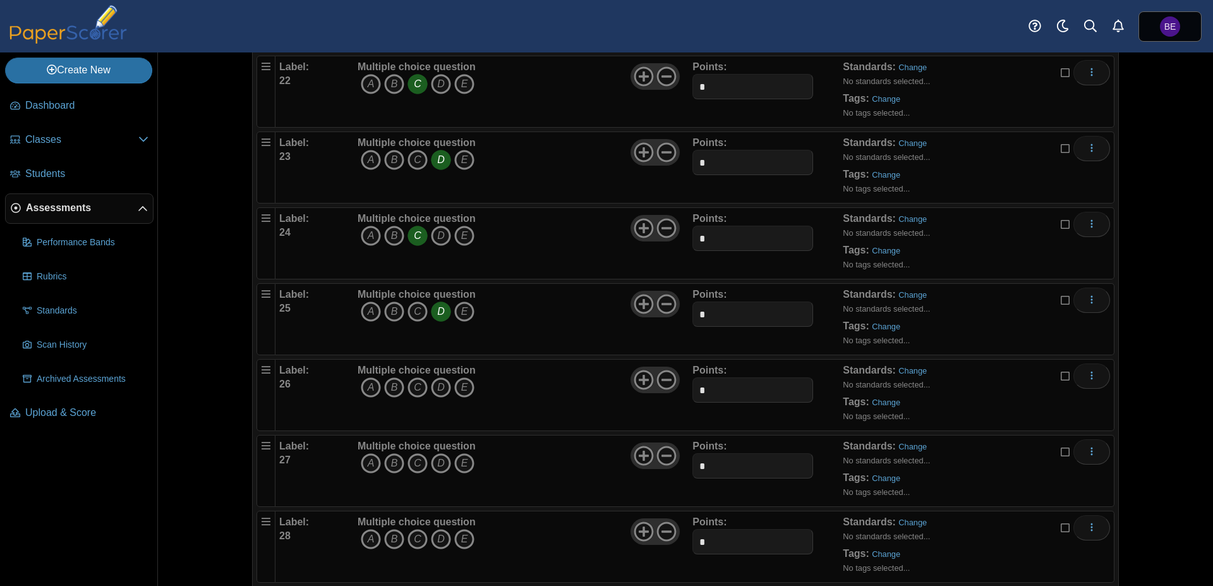
scroll to position [1831, 0]
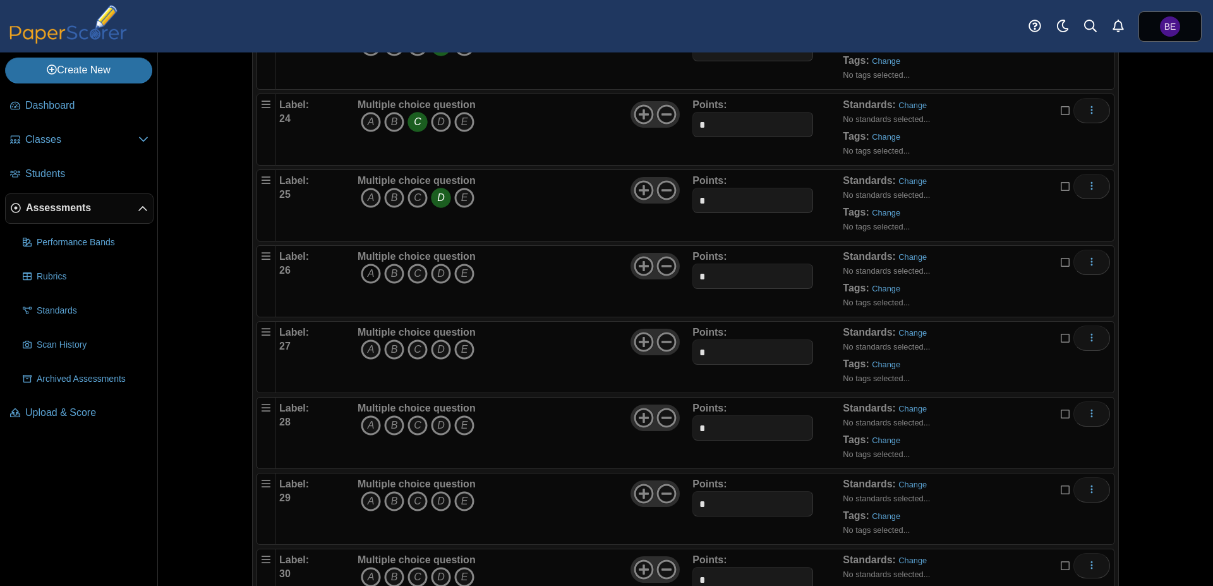
click at [362, 274] on icon "A" at bounding box center [371, 273] width 20 height 20
click at [408, 349] on icon "C" at bounding box center [418, 349] width 20 height 20
click at [363, 421] on icon "A" at bounding box center [371, 425] width 20 height 20
click at [391, 498] on icon "B" at bounding box center [394, 501] width 20 height 20
click at [361, 575] on icon "A" at bounding box center [371, 577] width 20 height 20
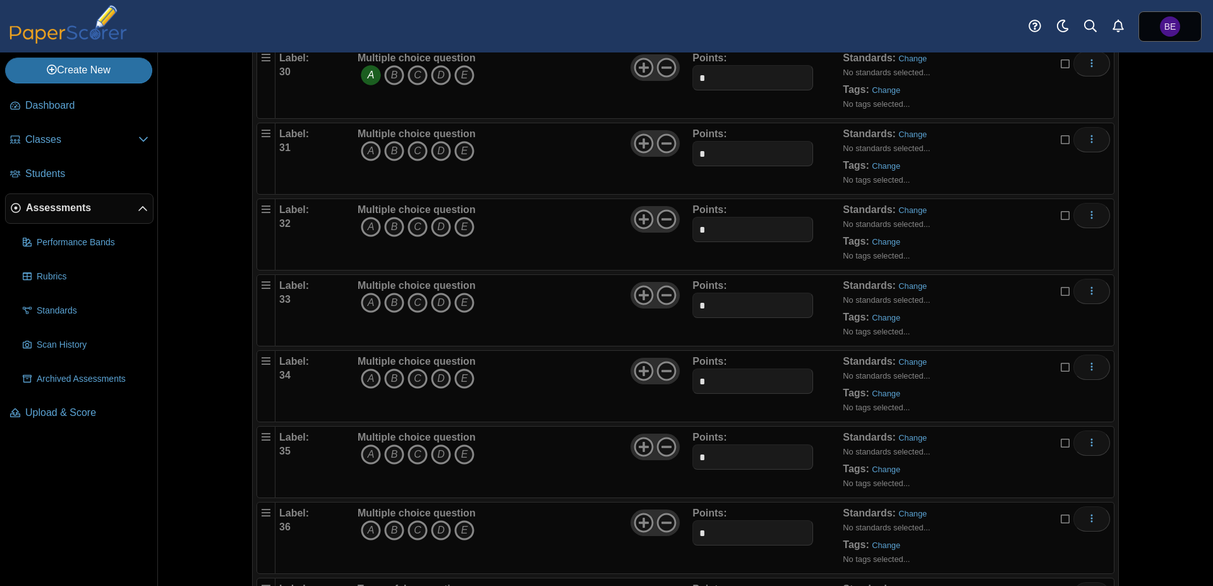
scroll to position [2309, 0]
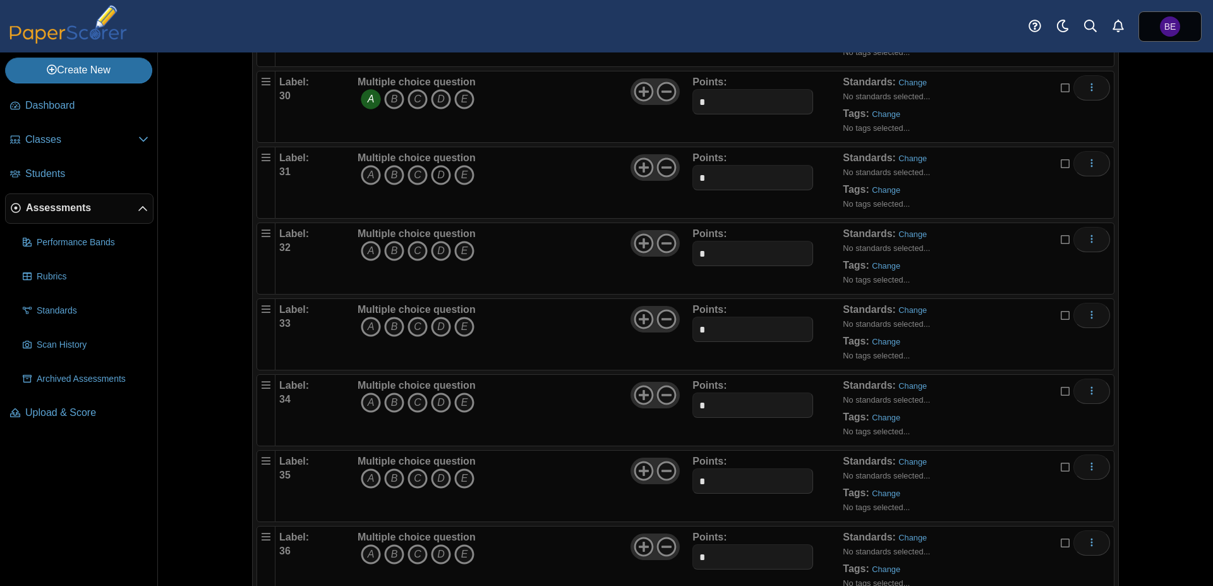
click at [435, 174] on icon "D" at bounding box center [441, 175] width 20 height 20
click at [413, 250] on icon "C" at bounding box center [418, 251] width 20 height 20
click at [459, 325] on icon "E" at bounding box center [464, 327] width 20 height 20
click at [458, 404] on icon "E" at bounding box center [464, 402] width 20 height 20
click at [389, 482] on icon "B" at bounding box center [394, 478] width 20 height 20
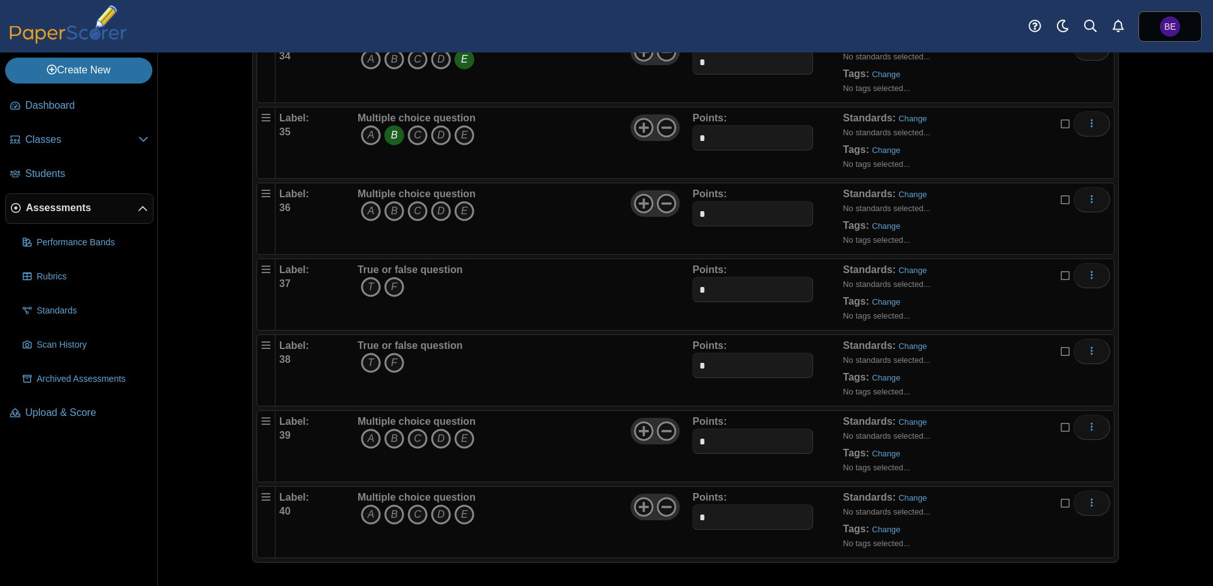
scroll to position [2653, 0]
click at [410, 208] on icon "C" at bounding box center [418, 210] width 20 height 20
click at [395, 286] on icon "F" at bounding box center [394, 286] width 20 height 20
click at [387, 359] on icon "F" at bounding box center [394, 362] width 20 height 20
click at [368, 439] on icon "A" at bounding box center [371, 438] width 20 height 20
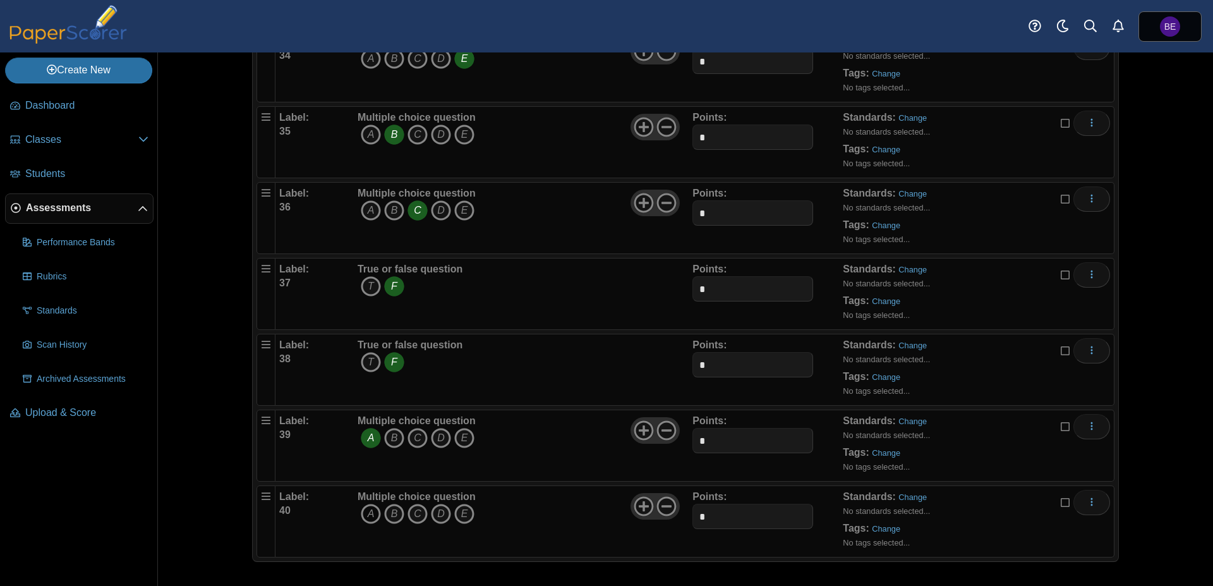
click at [368, 510] on icon "A" at bounding box center [371, 514] width 20 height 20
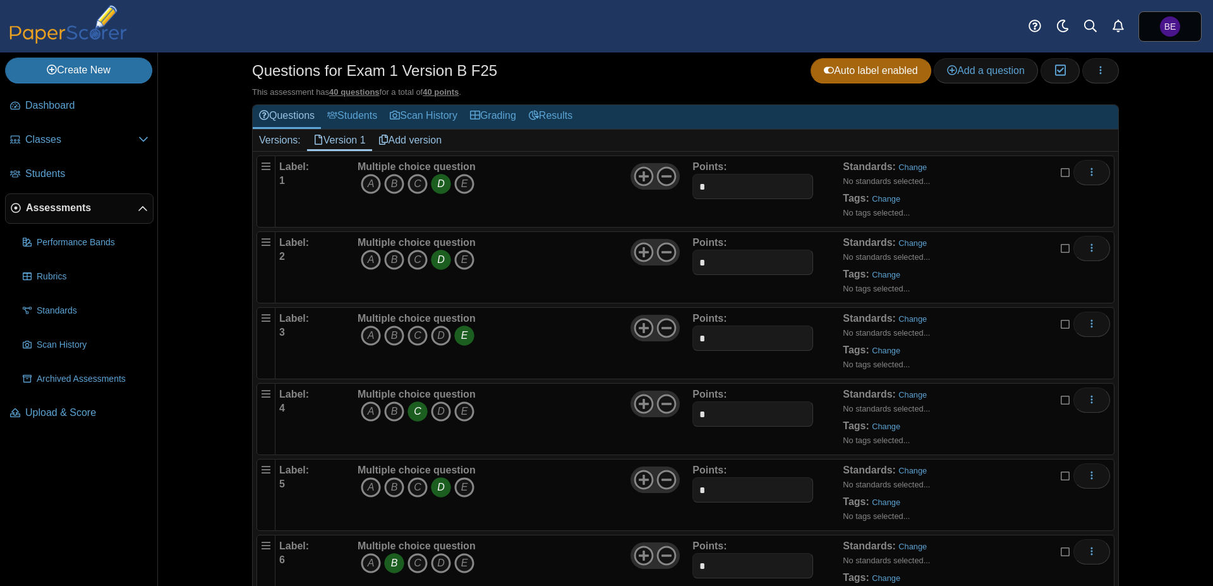
scroll to position [0, 0]
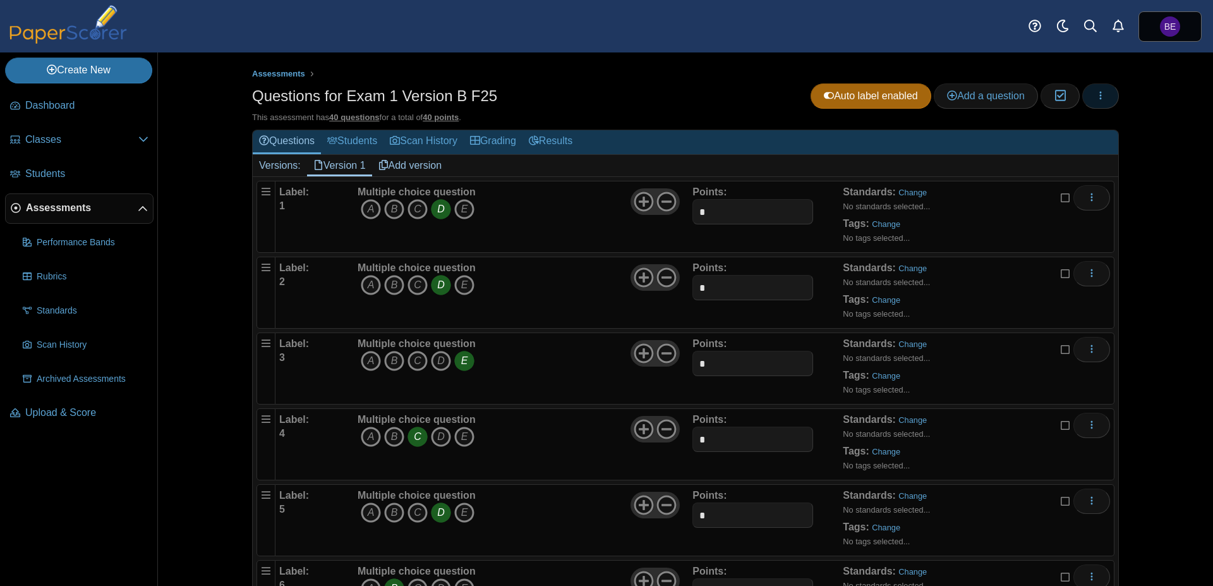
click at [1096, 98] on icon "button" at bounding box center [1101, 95] width 10 height 10
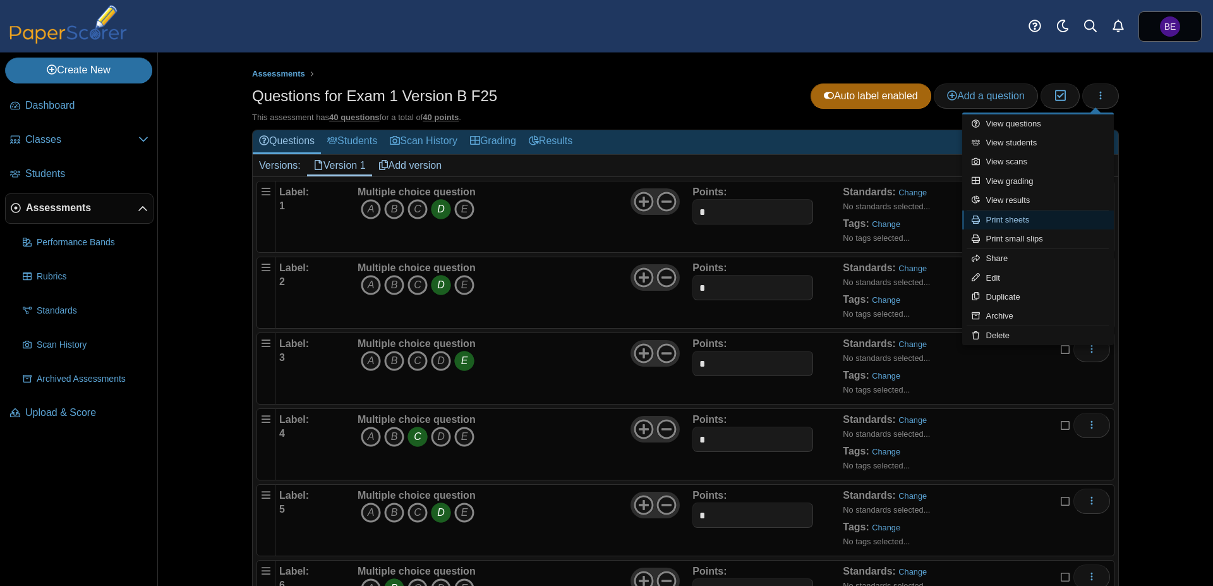
click at [1024, 220] on link "Print sheets" at bounding box center [1038, 219] width 152 height 19
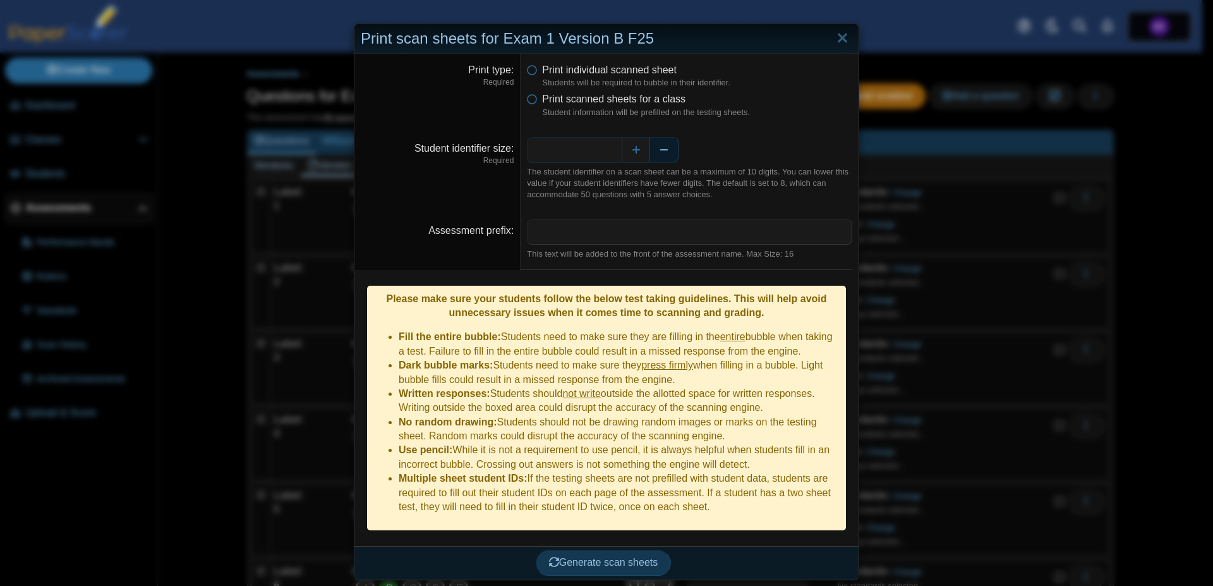
click at [658, 154] on button "Decrease" at bounding box center [664, 149] width 28 height 25
type input "*"
click at [597, 557] on span "Generate scan sheets" at bounding box center [603, 562] width 109 height 11
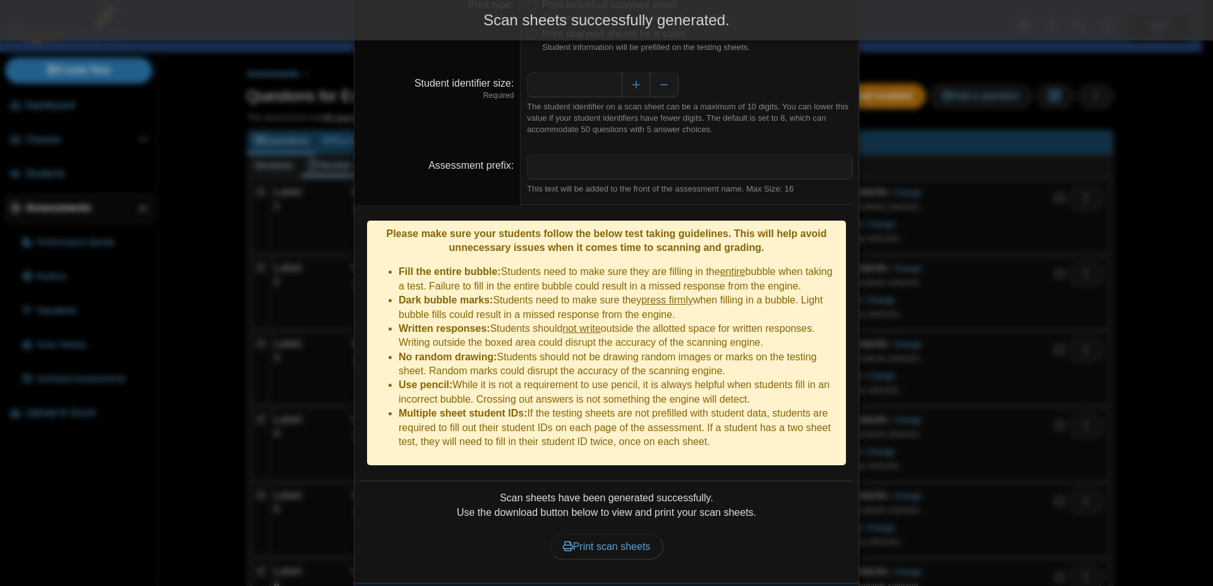
scroll to position [84, 0]
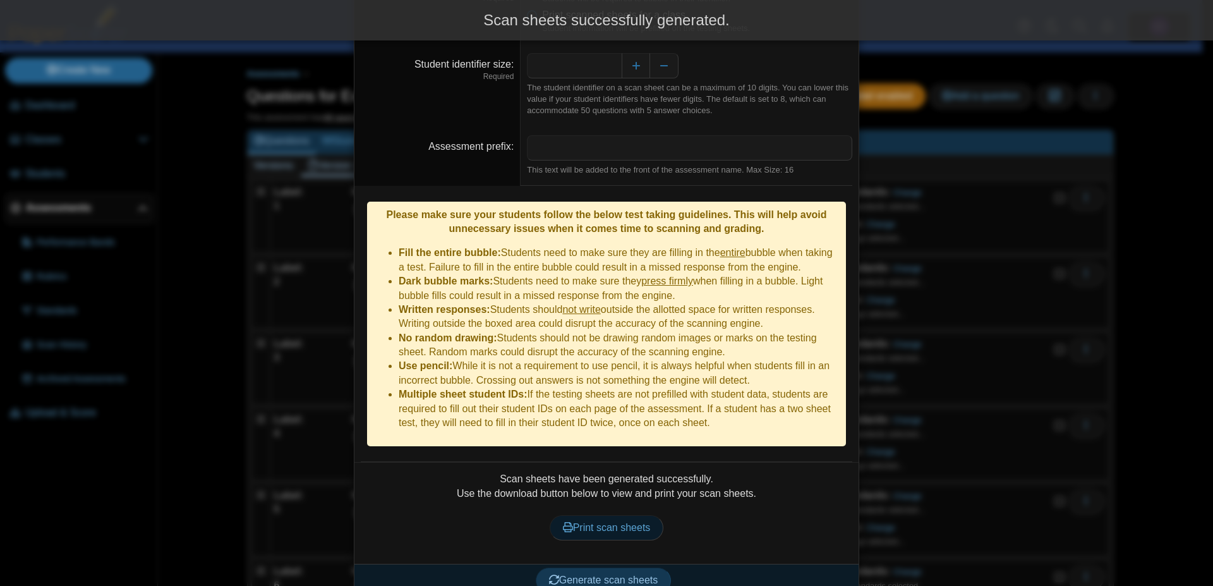
click at [607, 522] on span "Print scan sheets" at bounding box center [607, 527] width 88 height 11
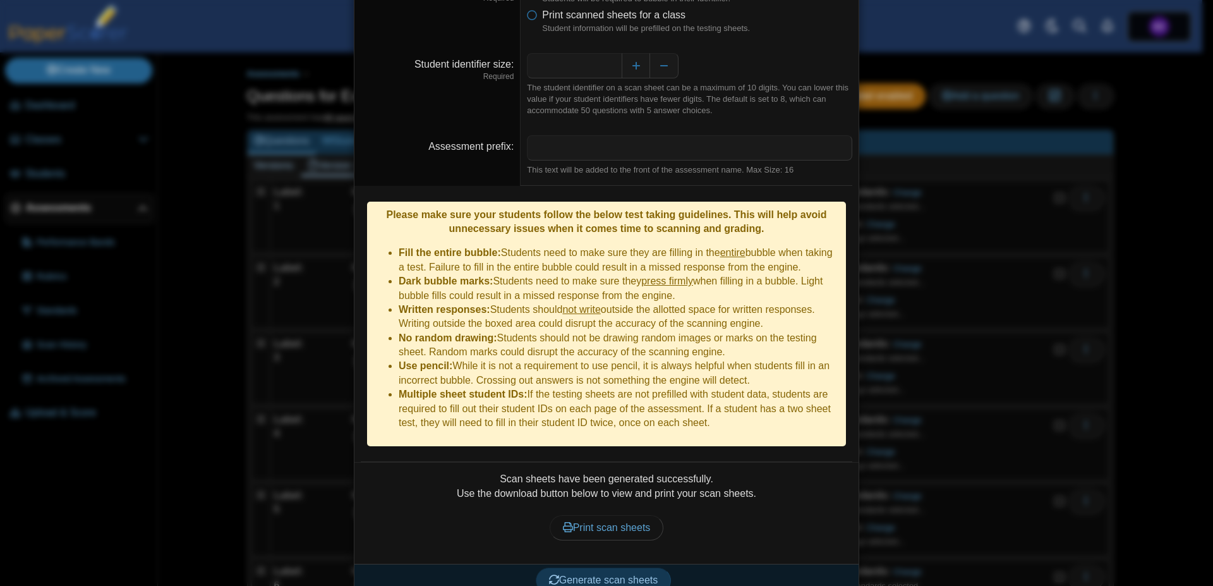
click at [1121, 330] on div "**********" at bounding box center [606, 293] width 1213 height 586
